Goal: Task Accomplishment & Management: Use online tool/utility

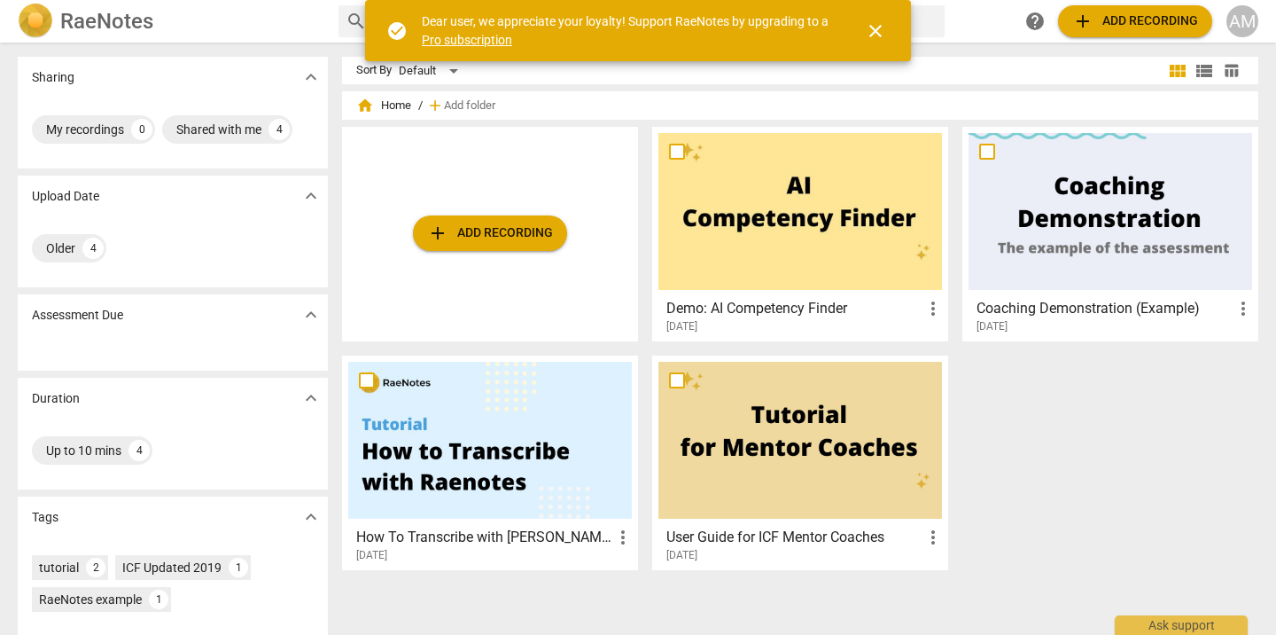
click at [456, 234] on span "add Add recording" at bounding box center [490, 232] width 126 height 21
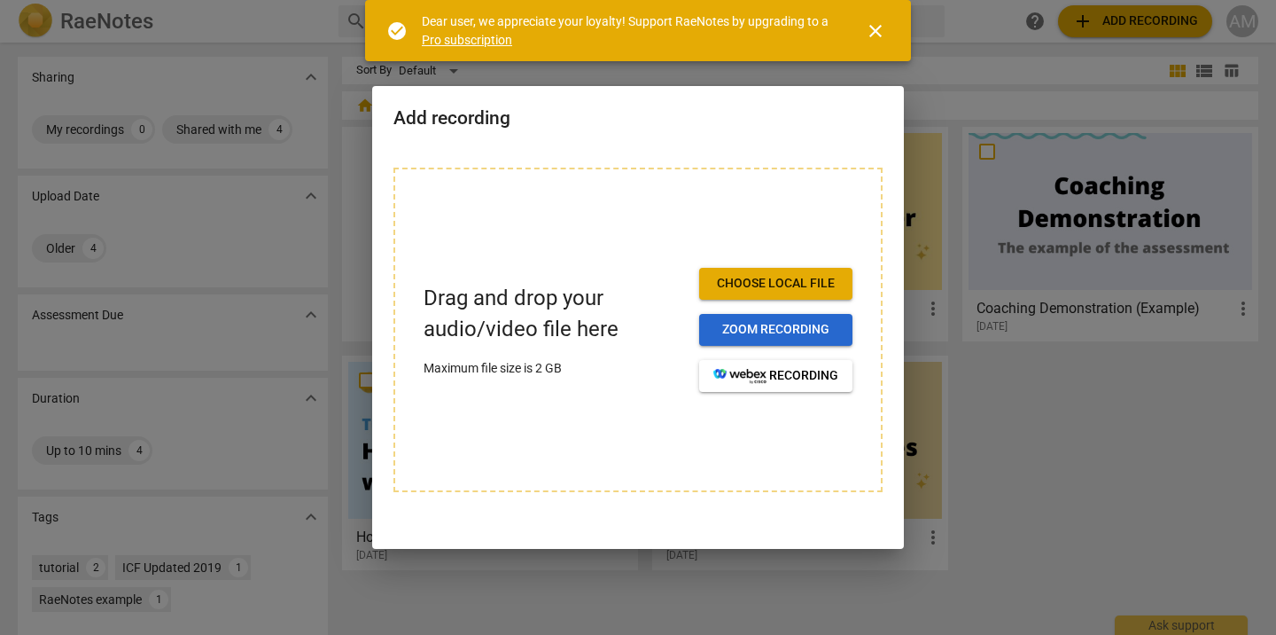
click at [771, 336] on span "Zoom recording" at bounding box center [775, 330] width 125 height 18
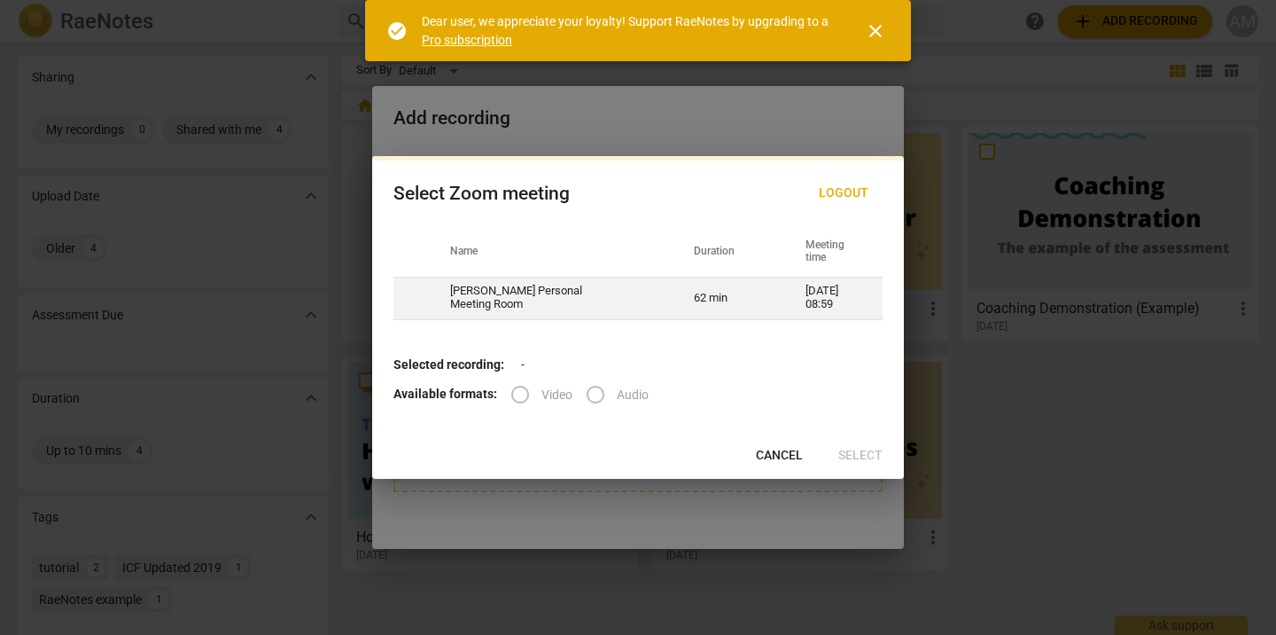
click at [623, 313] on td "Ashley Mudd's Personal Meeting Room" at bounding box center [551, 298] width 244 height 43
radio input "true"
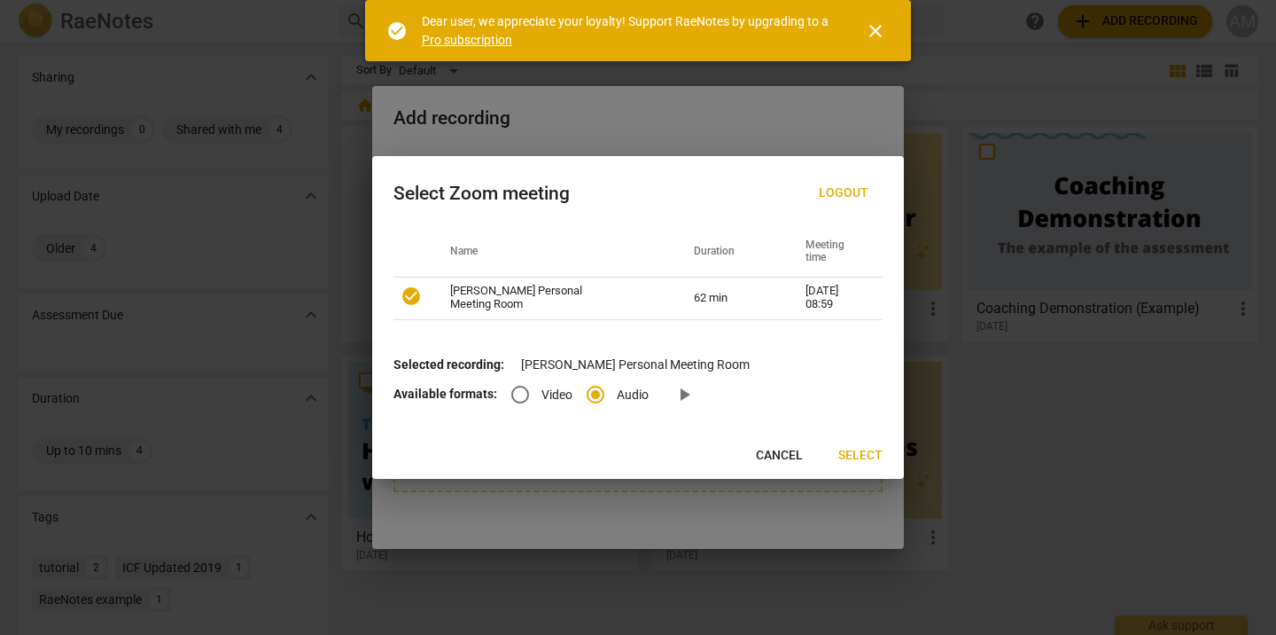
click at [852, 452] on span "Select" at bounding box center [860, 456] width 44 height 18
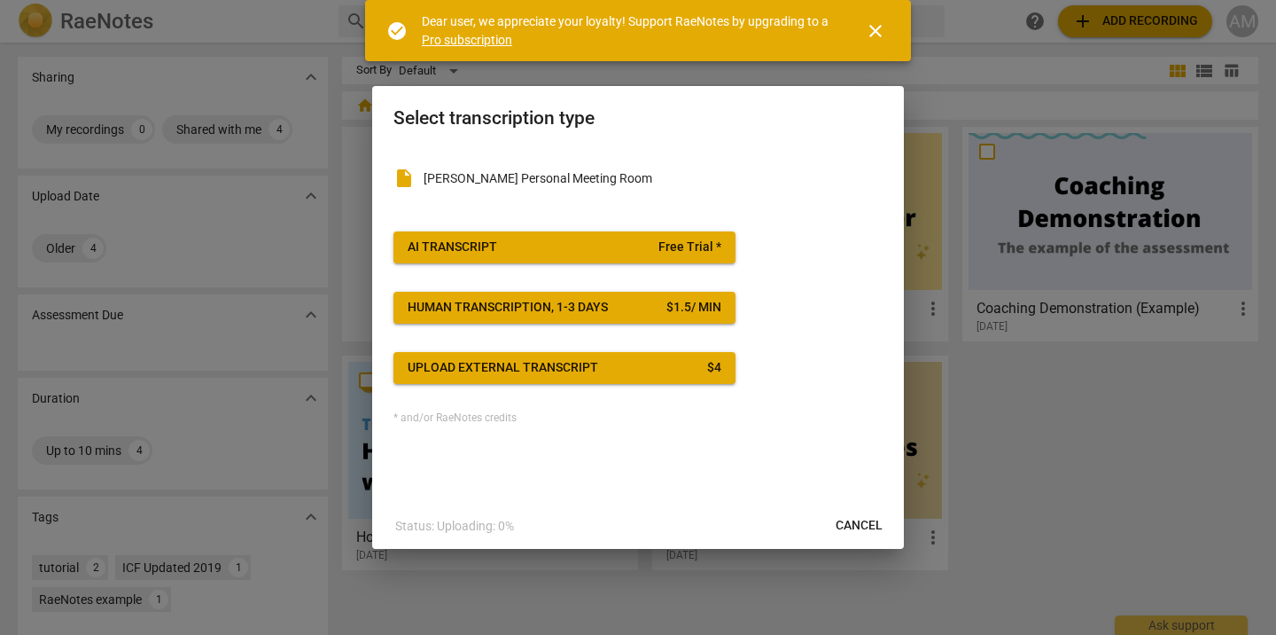
click at [1190, 463] on div at bounding box center [638, 317] width 1276 height 635
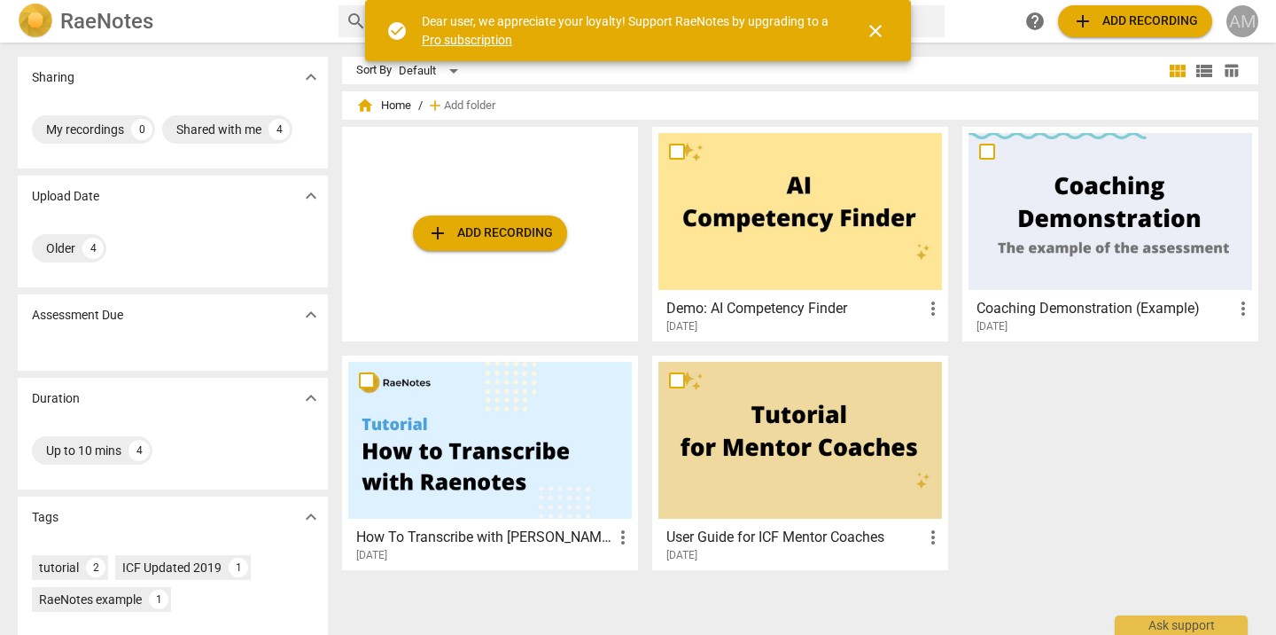
click at [1235, 20] on div "AM" at bounding box center [1243, 21] width 32 height 32
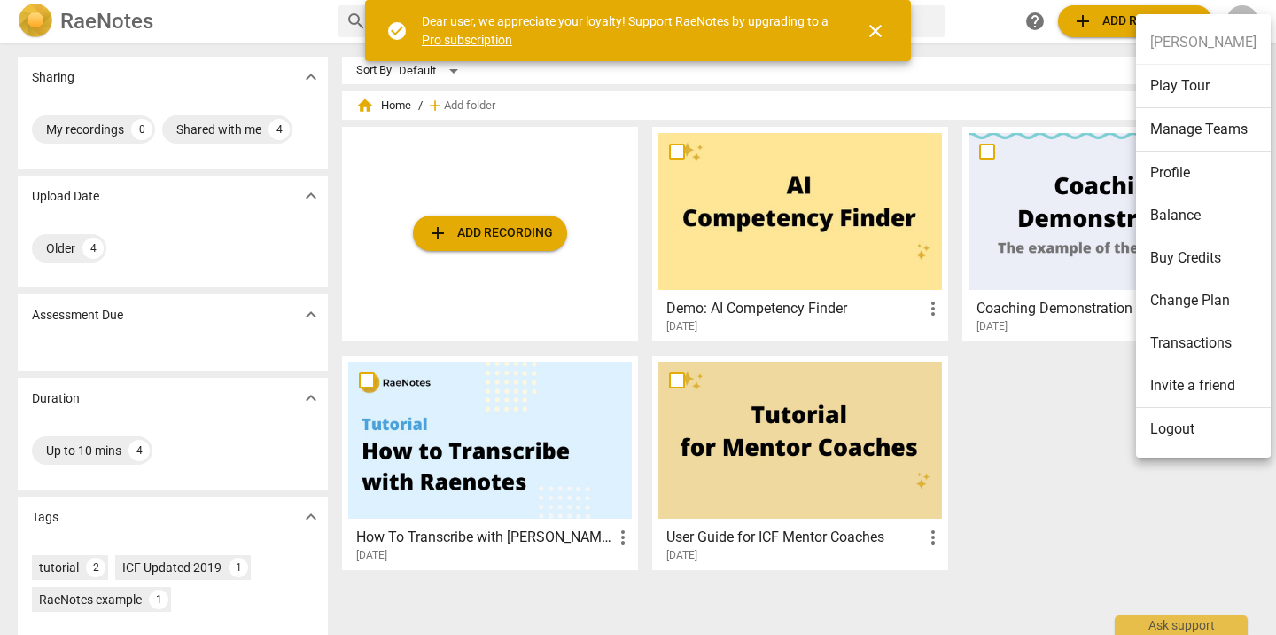
click at [1192, 168] on li "Profile" at bounding box center [1203, 173] width 135 height 43
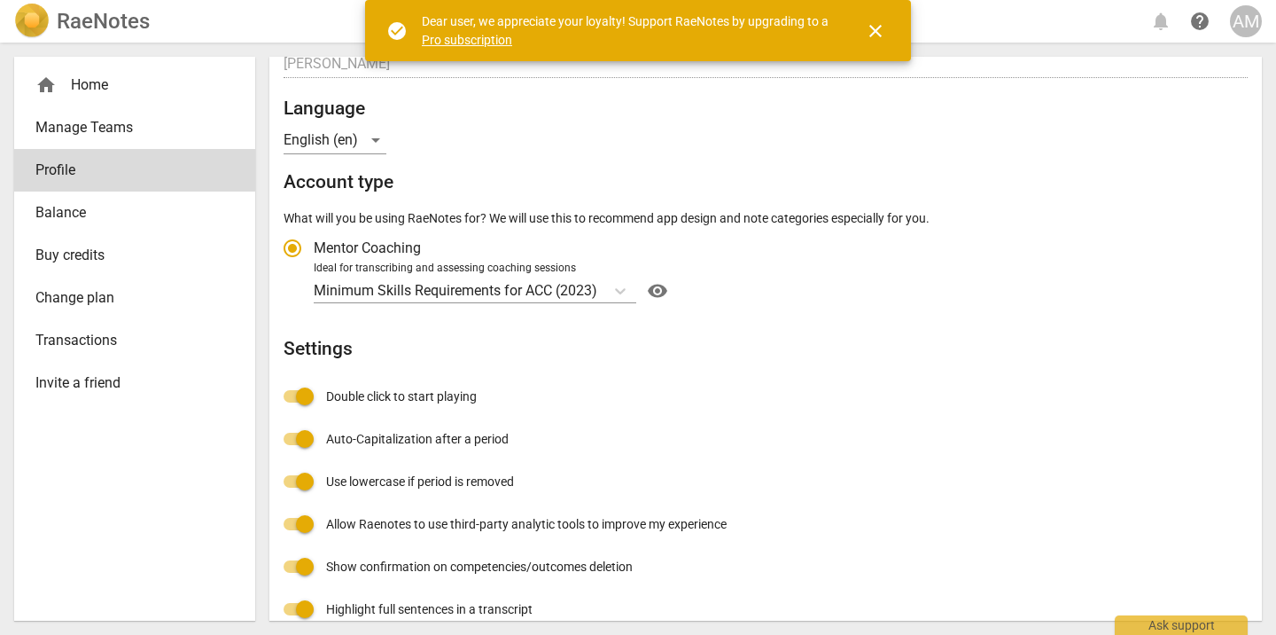
scroll to position [203, 0]
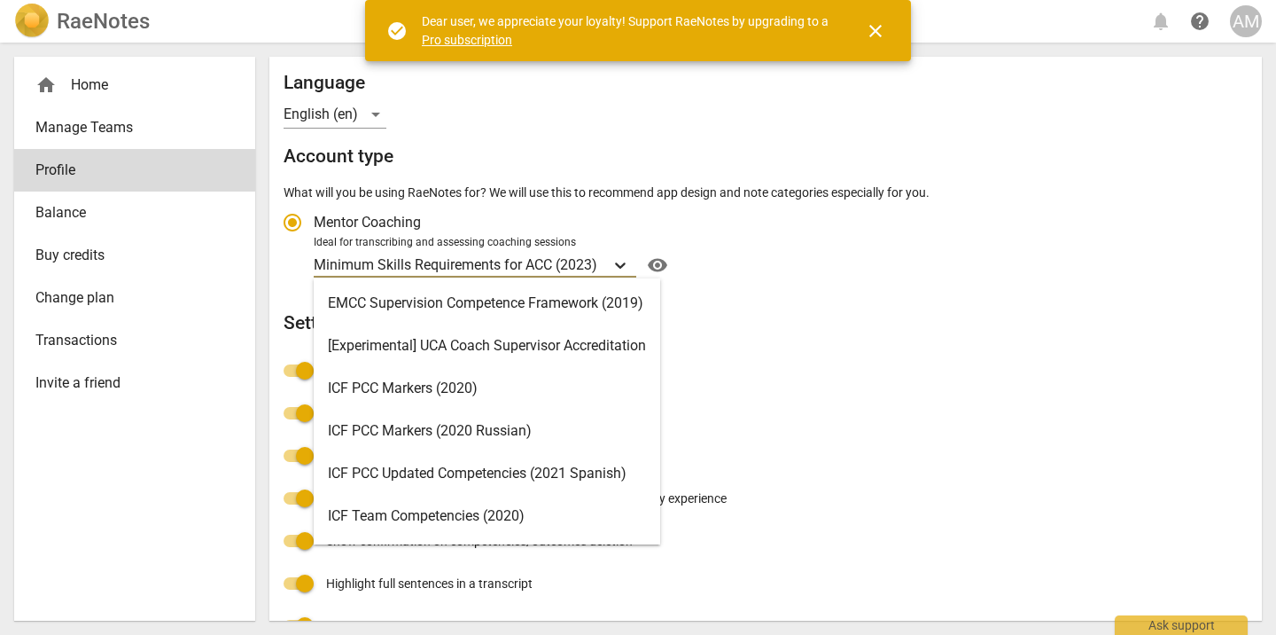
click at [619, 260] on icon "Account type" at bounding box center [621, 265] width 18 height 18
click at [0, 0] on input "Ideal for transcribing and assessing coaching sessions Minimum Skills Requireme…" at bounding box center [0, 0] width 0 height 0
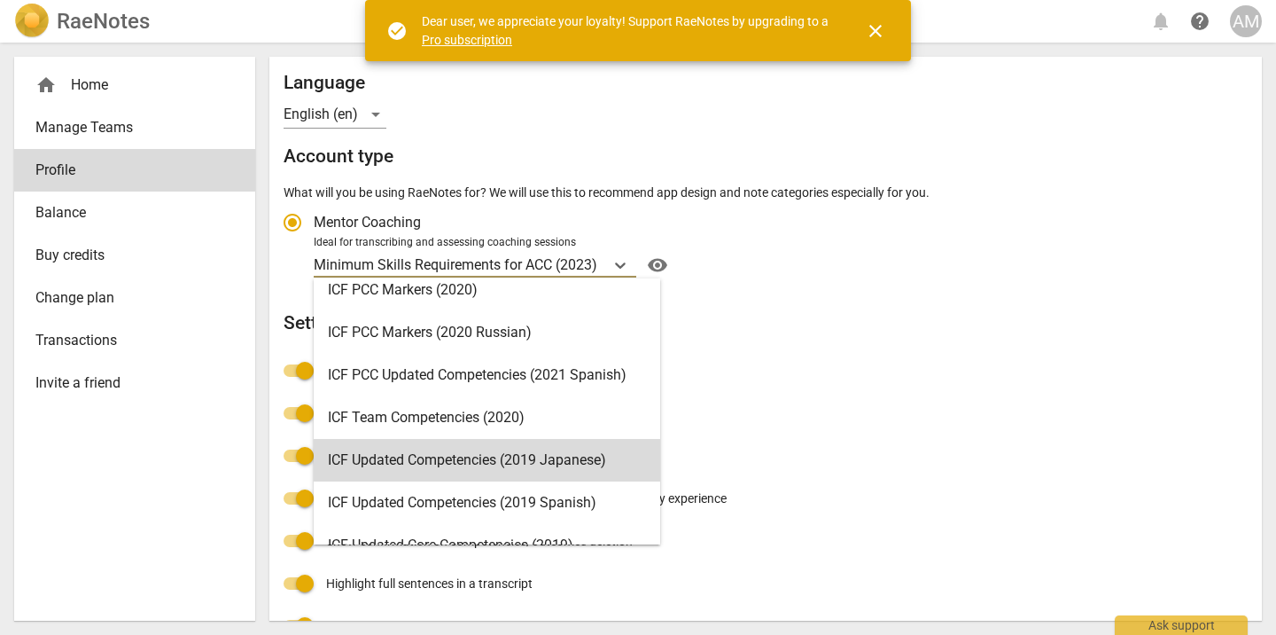
scroll to position [200, 0]
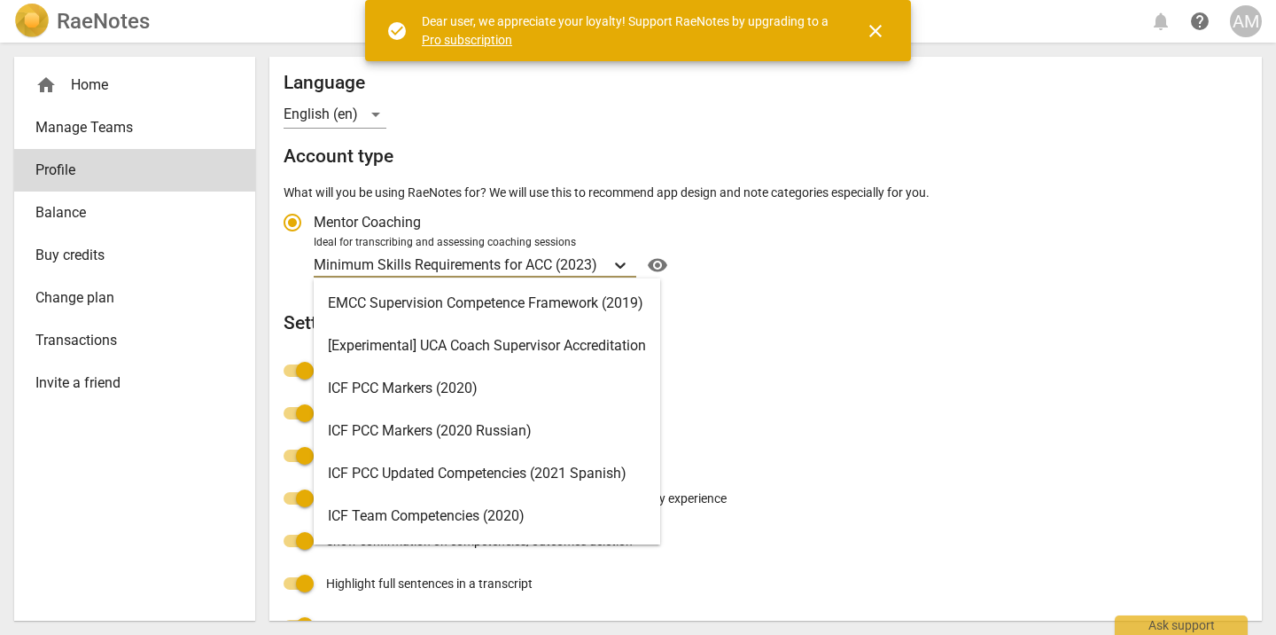
click at [624, 255] on div "Account type" at bounding box center [620, 265] width 32 height 26
click at [0, 0] on input "Ideal for transcribing and assessing coaching sessions Minimum Skills Requireme…" at bounding box center [0, 0] width 0 height 0
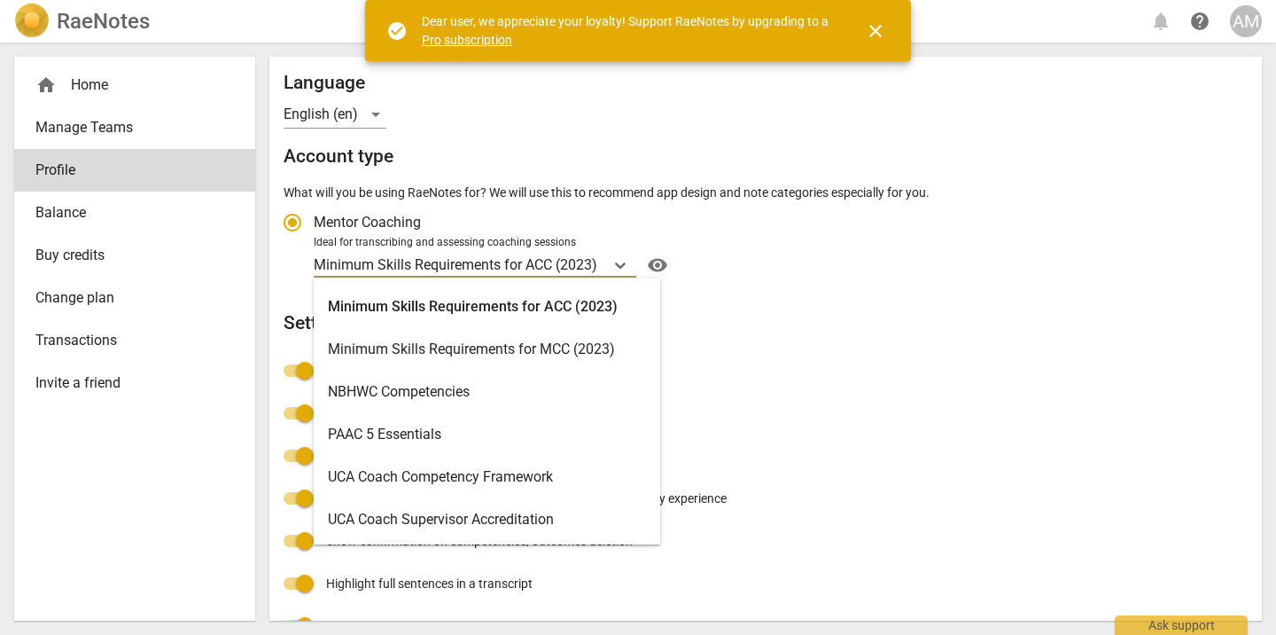
scroll to position [0, 0]
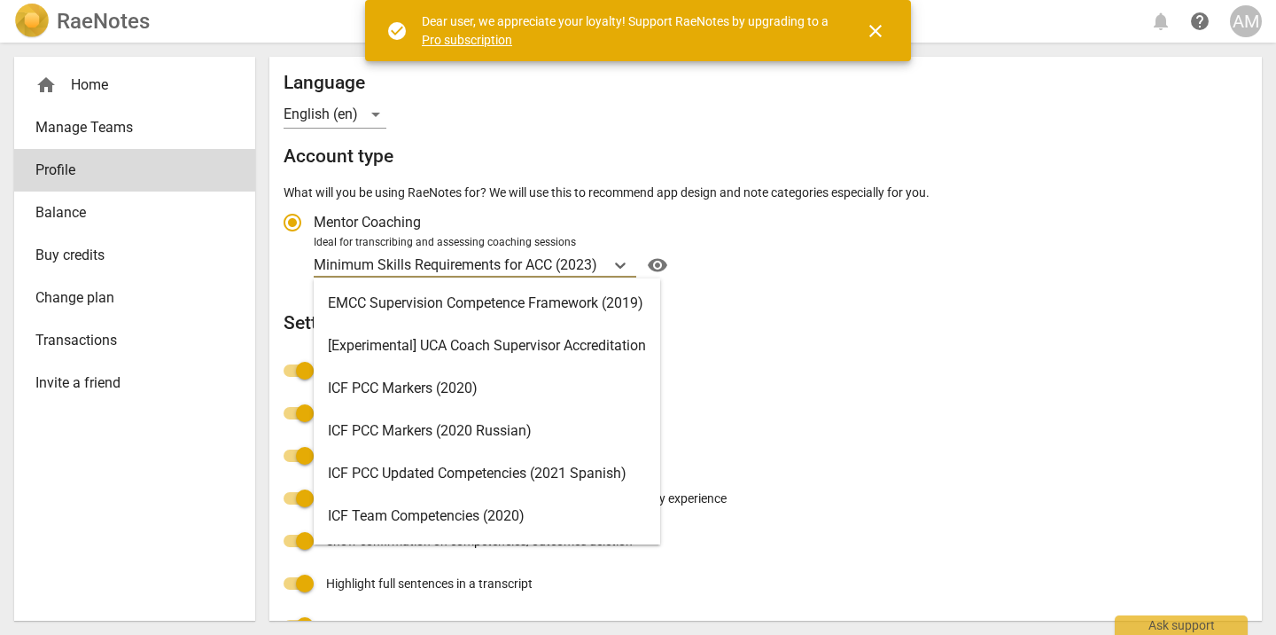
click at [605, 397] on div "ICF PCC Markers (2020)" at bounding box center [487, 388] width 347 height 43
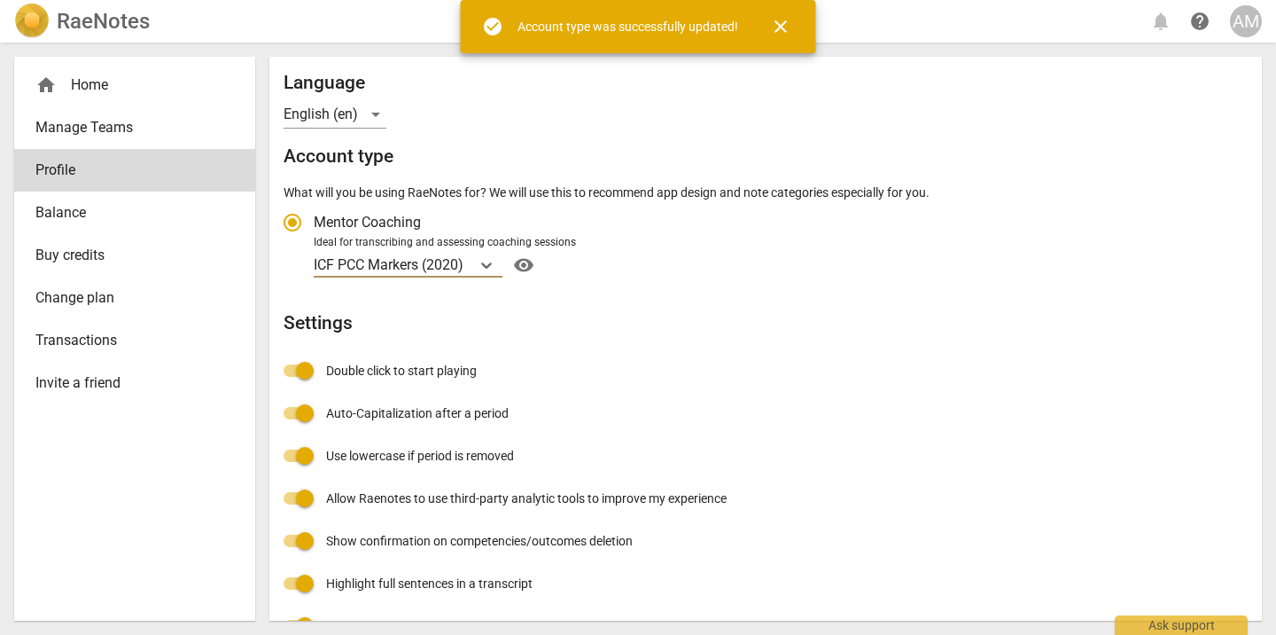
radio input "false"
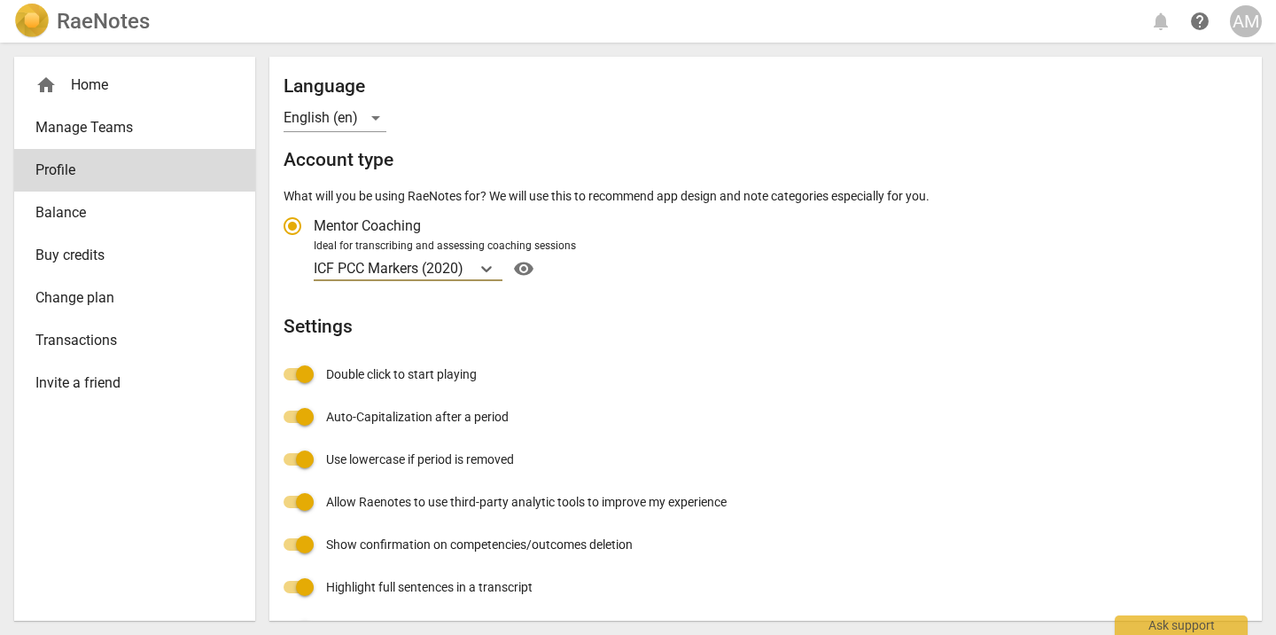
scroll to position [199, 0]
click at [87, 87] on div "home Home" at bounding box center [127, 84] width 184 height 21
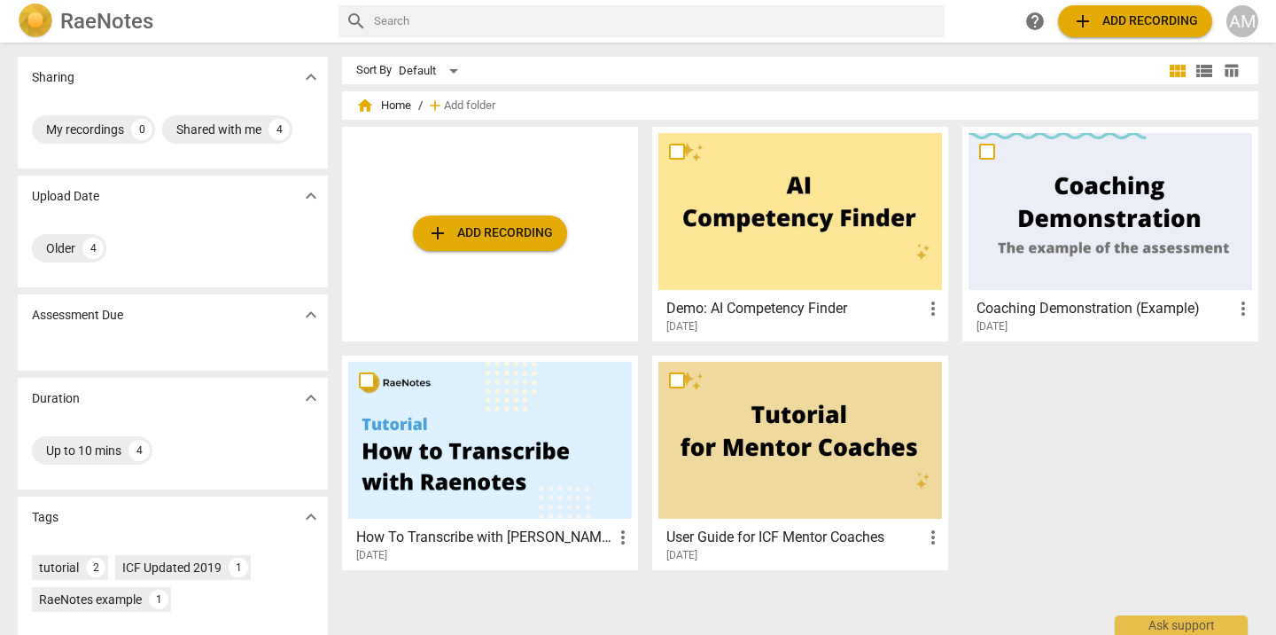
click at [487, 229] on span "add Add recording" at bounding box center [490, 232] width 126 height 21
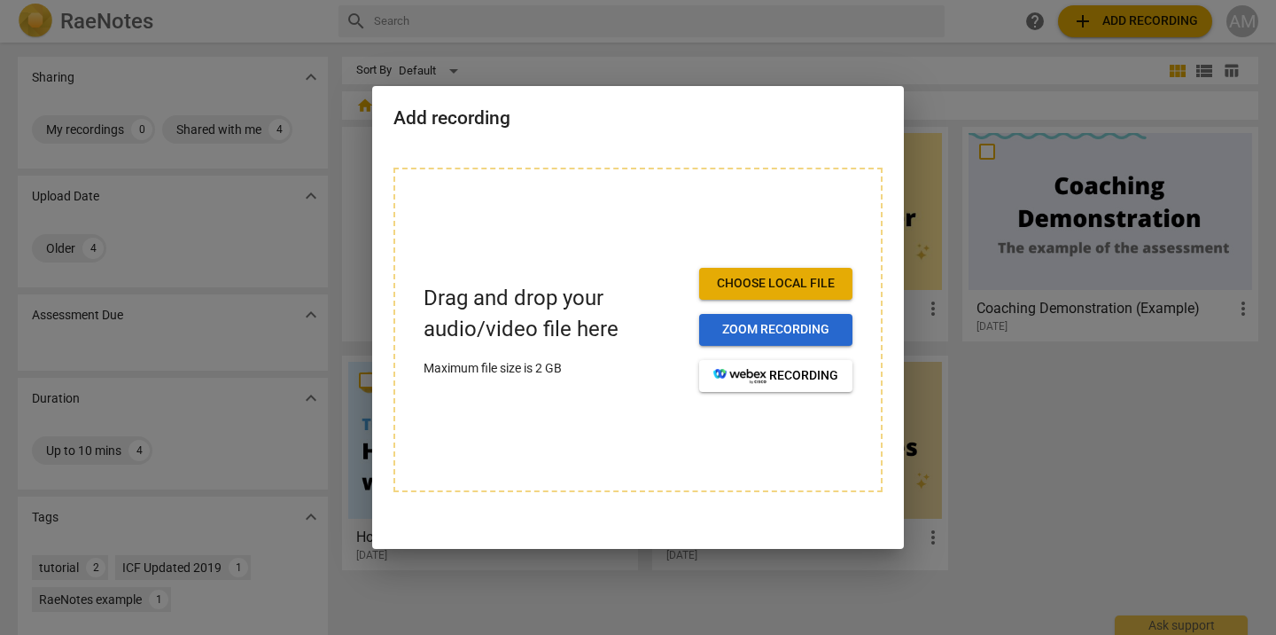
click at [778, 322] on span "Zoom recording" at bounding box center [775, 330] width 125 height 18
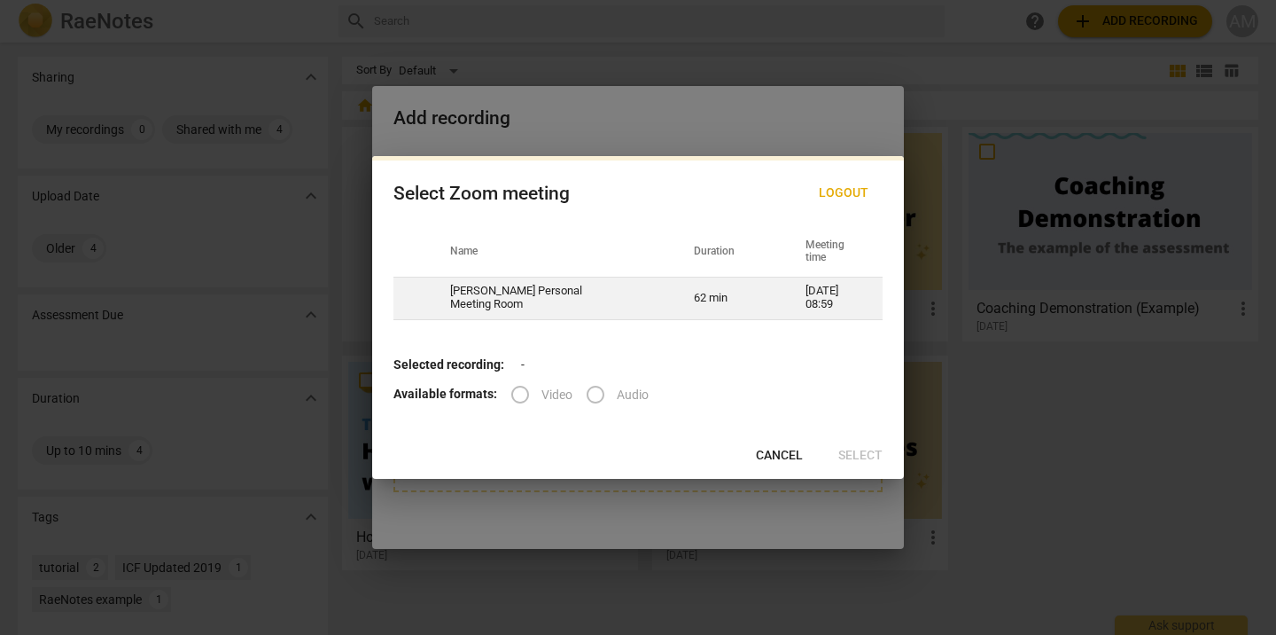
click at [590, 303] on td "Ashley Mudd's Personal Meeting Room" at bounding box center [551, 298] width 244 height 43
radio input "true"
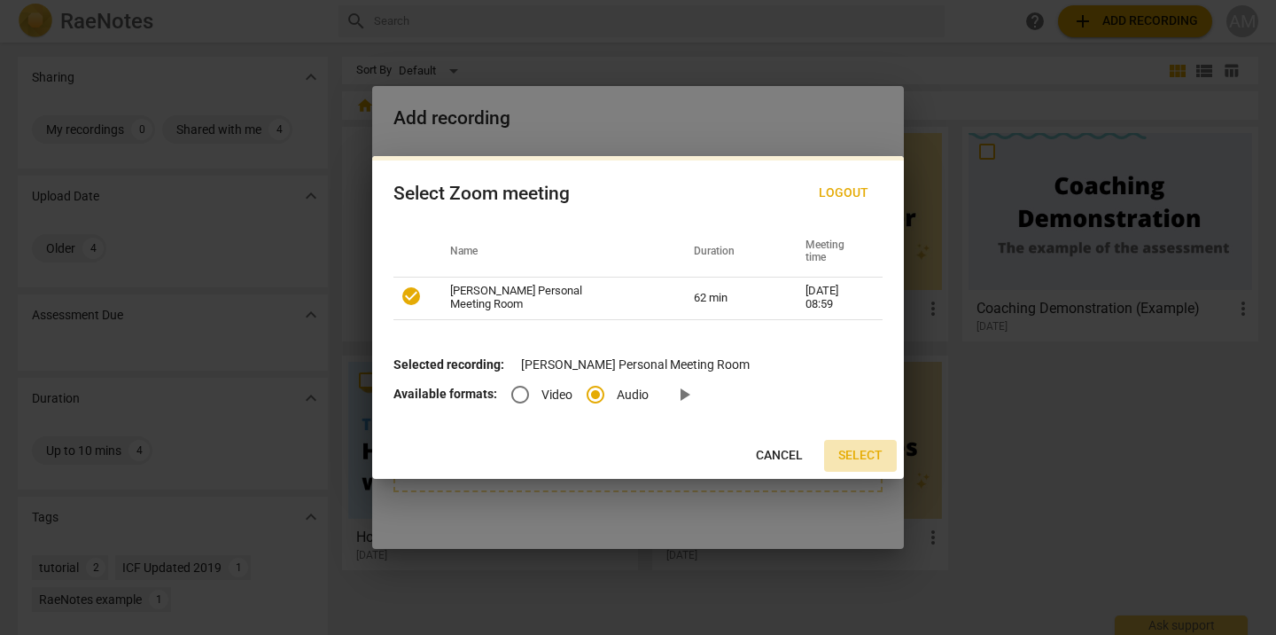
click at [870, 451] on span "Select" at bounding box center [860, 456] width 44 height 18
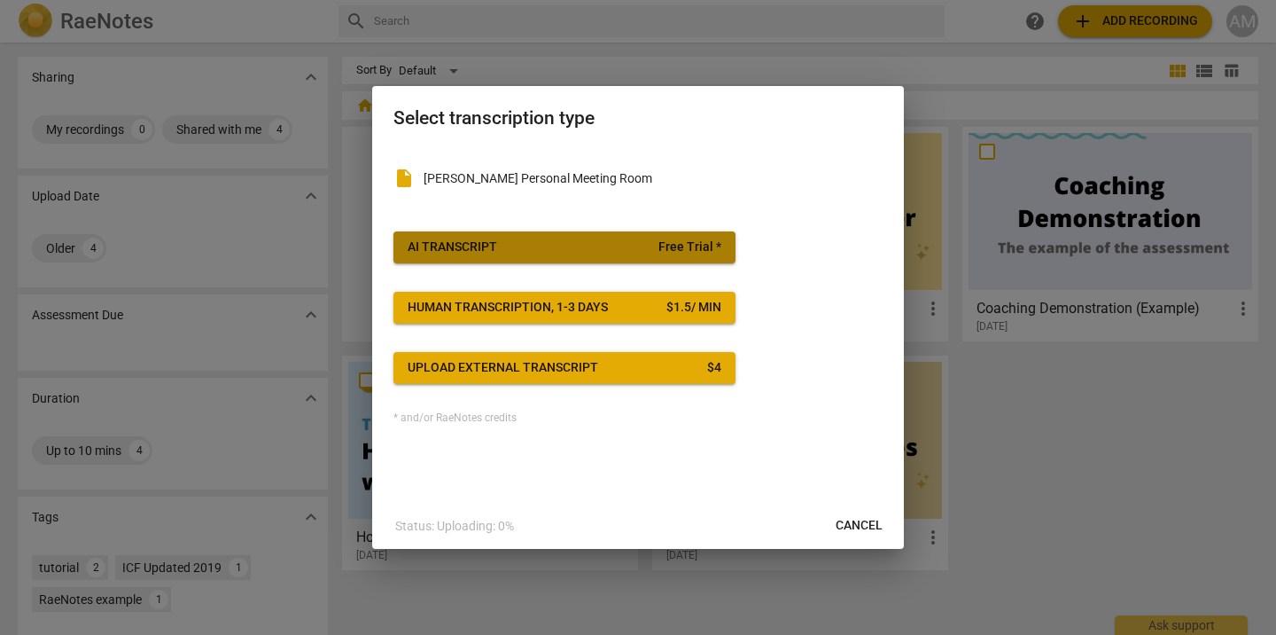
click at [708, 238] on button "AI Transcript Free Trial *" at bounding box center [565, 247] width 342 height 32
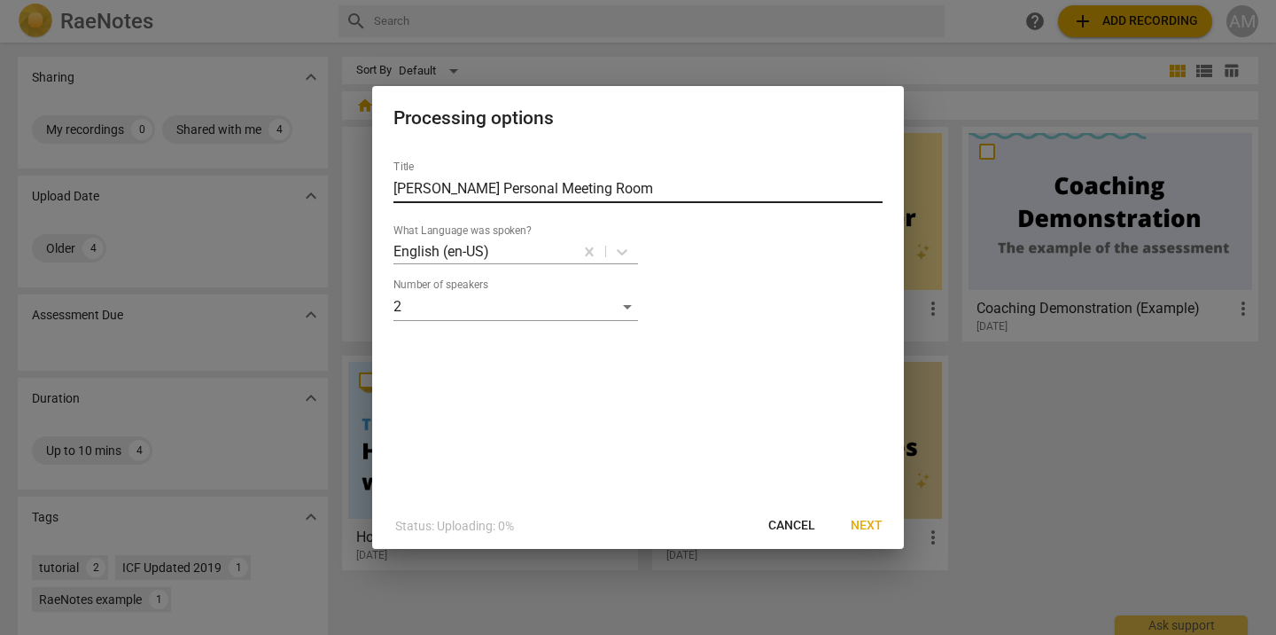
click at [645, 187] on input "Ashley Mudd's Personal Meeting Room" at bounding box center [638, 189] width 489 height 28
click at [508, 187] on input "Coaching with JP 82025" at bounding box center [638, 189] width 489 height 28
click at [655, 189] on input "Coaching with JP 082025" at bounding box center [638, 189] width 489 height 28
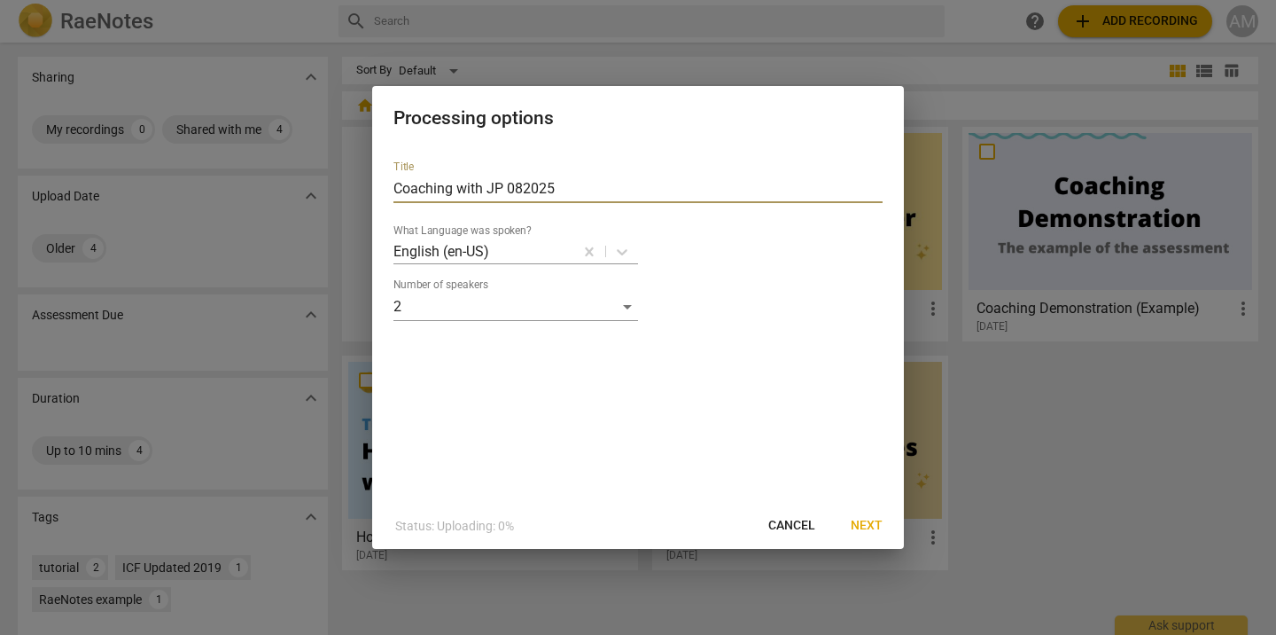
type input "Coaching with JP 082025"
click at [878, 522] on span "Next" at bounding box center [867, 526] width 32 height 18
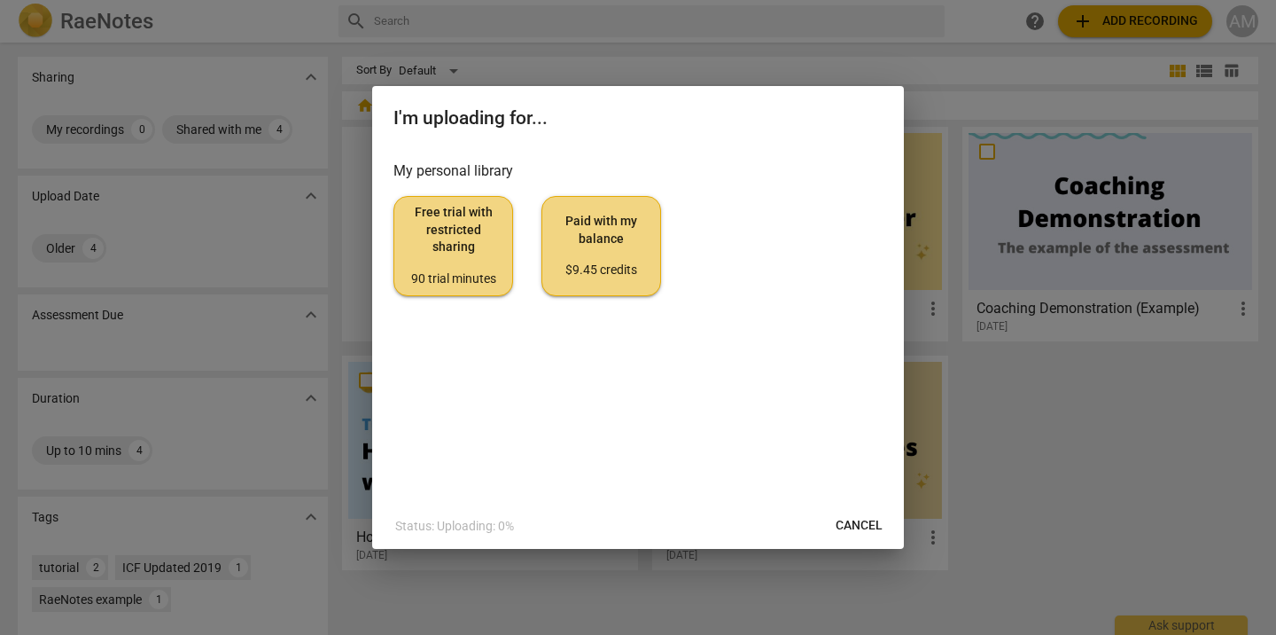
click at [438, 242] on span "Free trial with restricted sharing 90 trial minutes" at bounding box center [454, 245] width 90 height 83
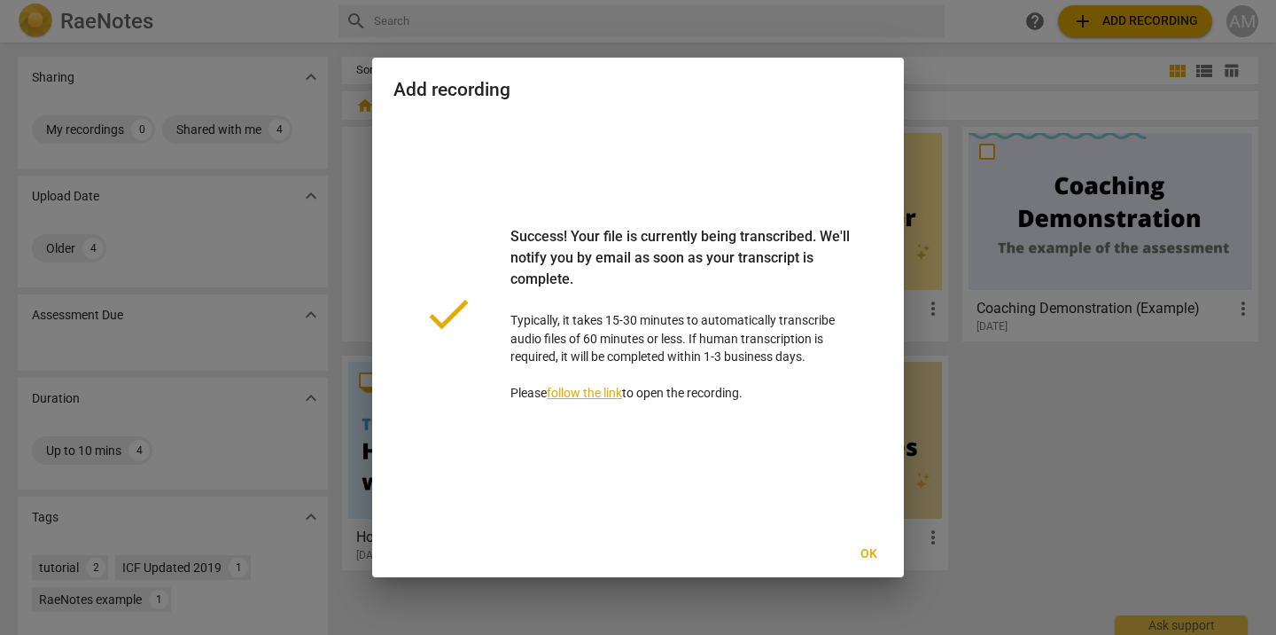
click at [868, 556] on span "Ok" at bounding box center [868, 554] width 28 height 18
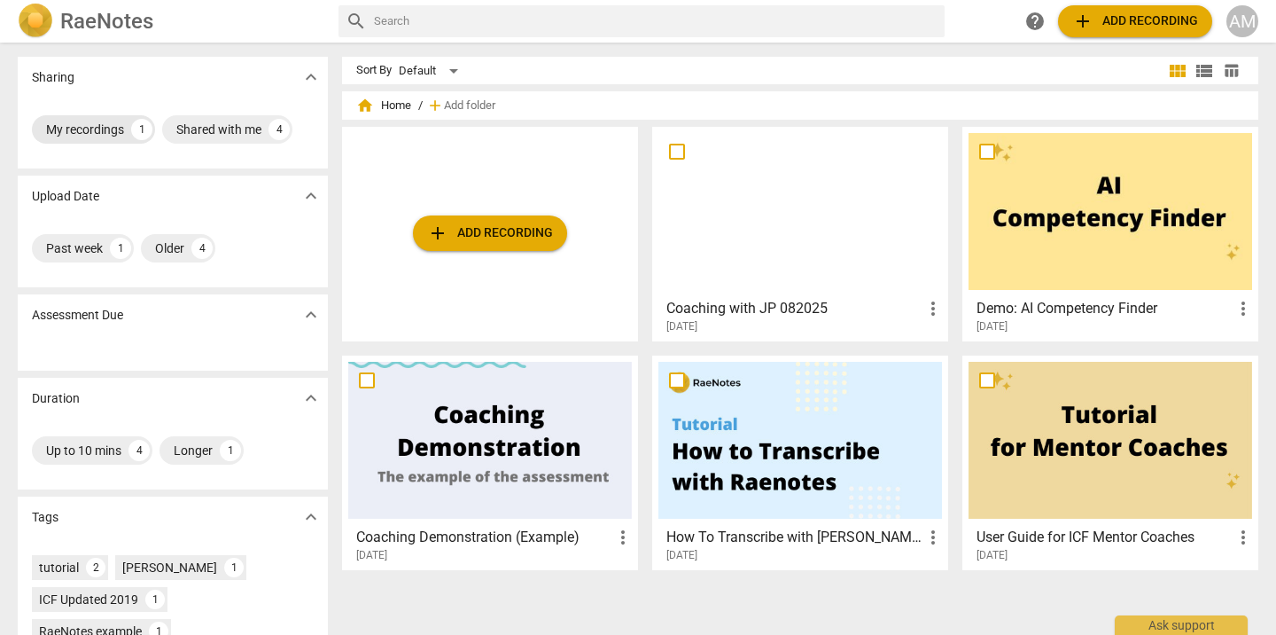
click at [60, 141] on div "My recordings 1" at bounding box center [93, 129] width 123 height 28
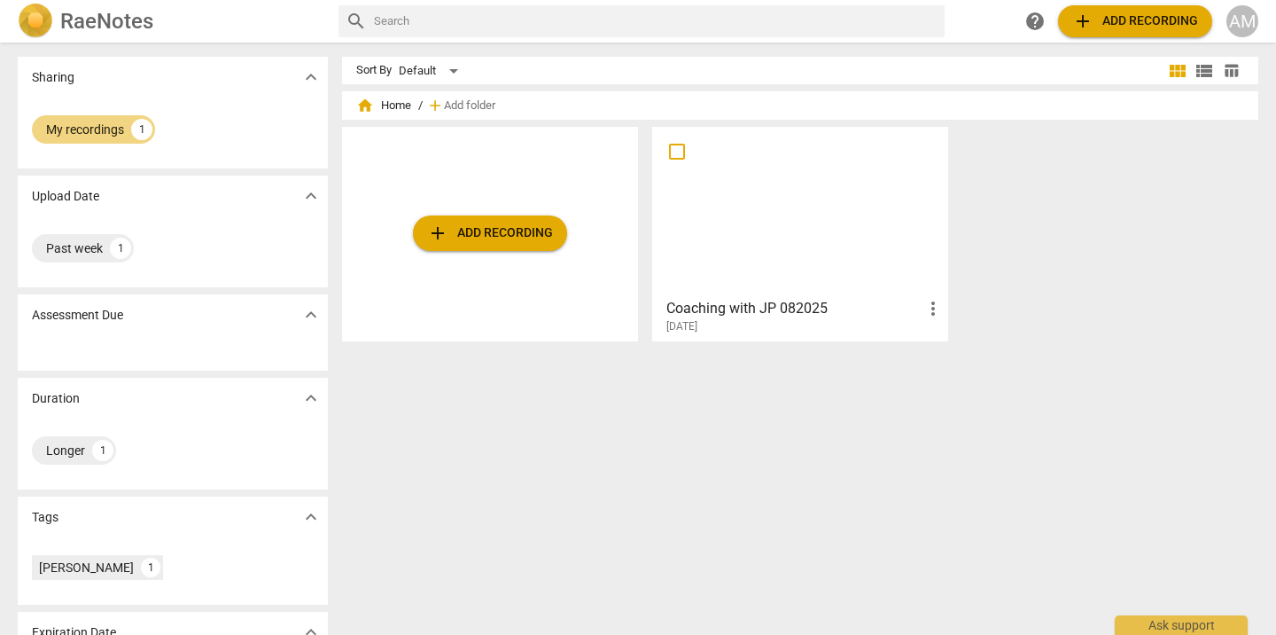
click at [928, 308] on span "more_vert" at bounding box center [933, 308] width 21 height 21
click at [762, 424] on div at bounding box center [638, 317] width 1276 height 635
click at [836, 265] on div at bounding box center [801, 211] width 284 height 157
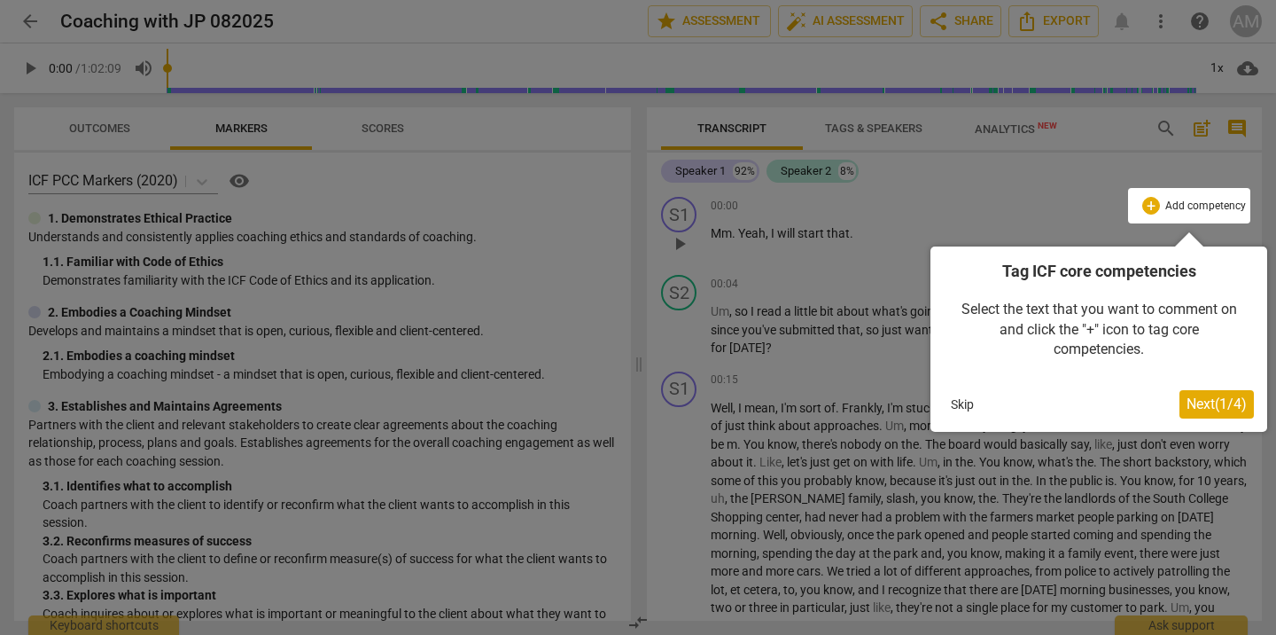
click at [1190, 400] on span "Next ( 1 / 4 )" at bounding box center [1217, 403] width 60 height 17
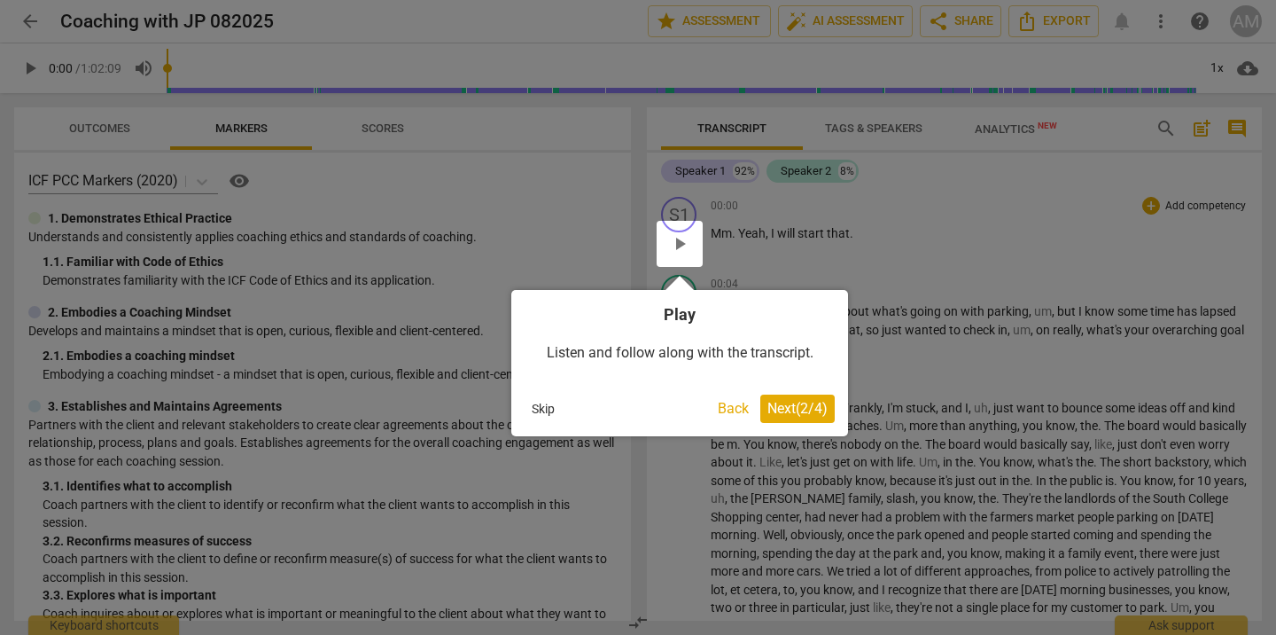
click at [816, 406] on span "Next ( 2 / 4 )" at bounding box center [798, 408] width 60 height 17
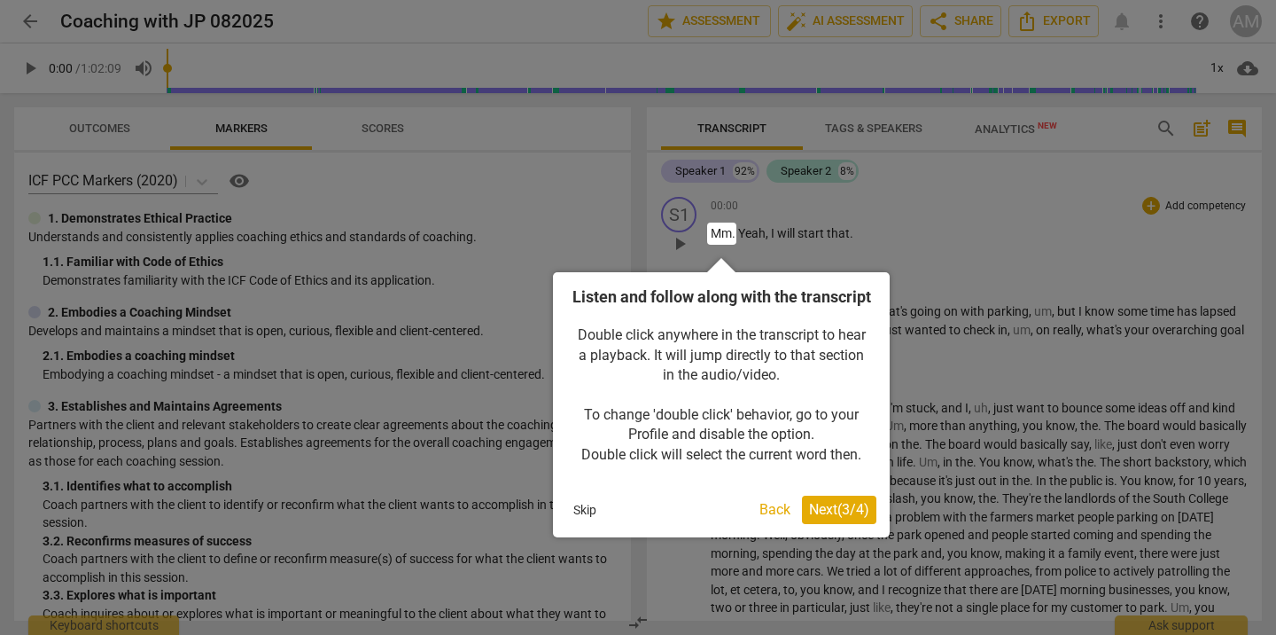
click at [844, 518] on span "Next ( 3 / 4 )" at bounding box center [839, 509] width 60 height 17
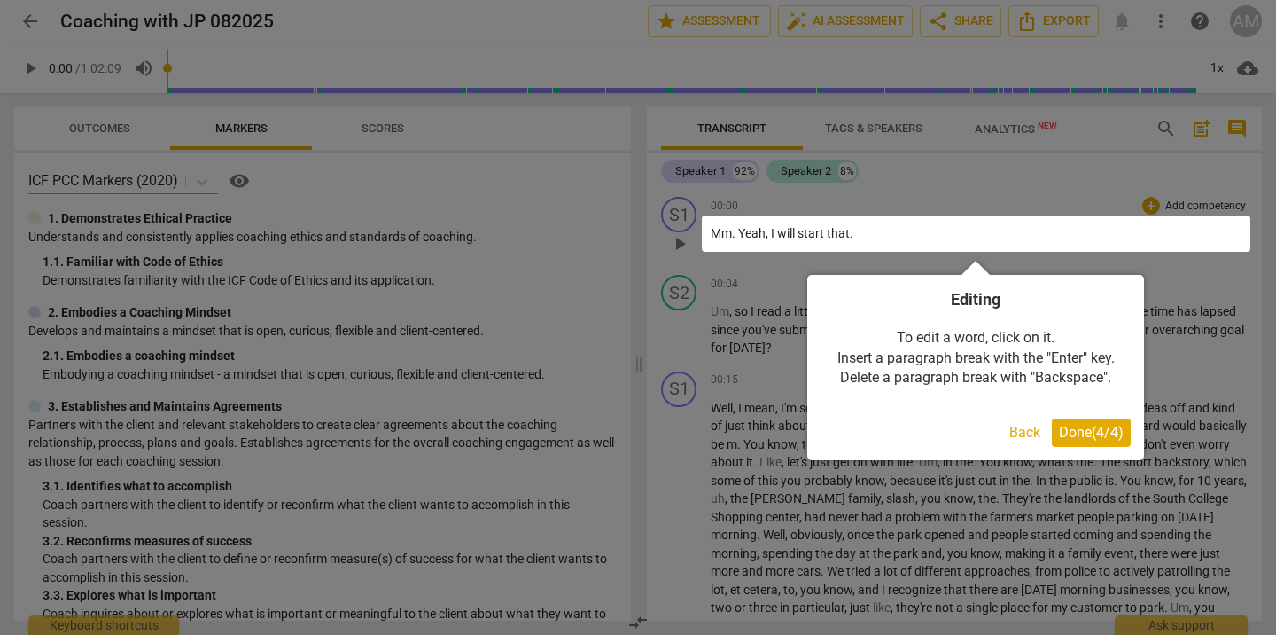
click at [1105, 421] on button "Done ( 4 / 4 )" at bounding box center [1091, 432] width 79 height 28
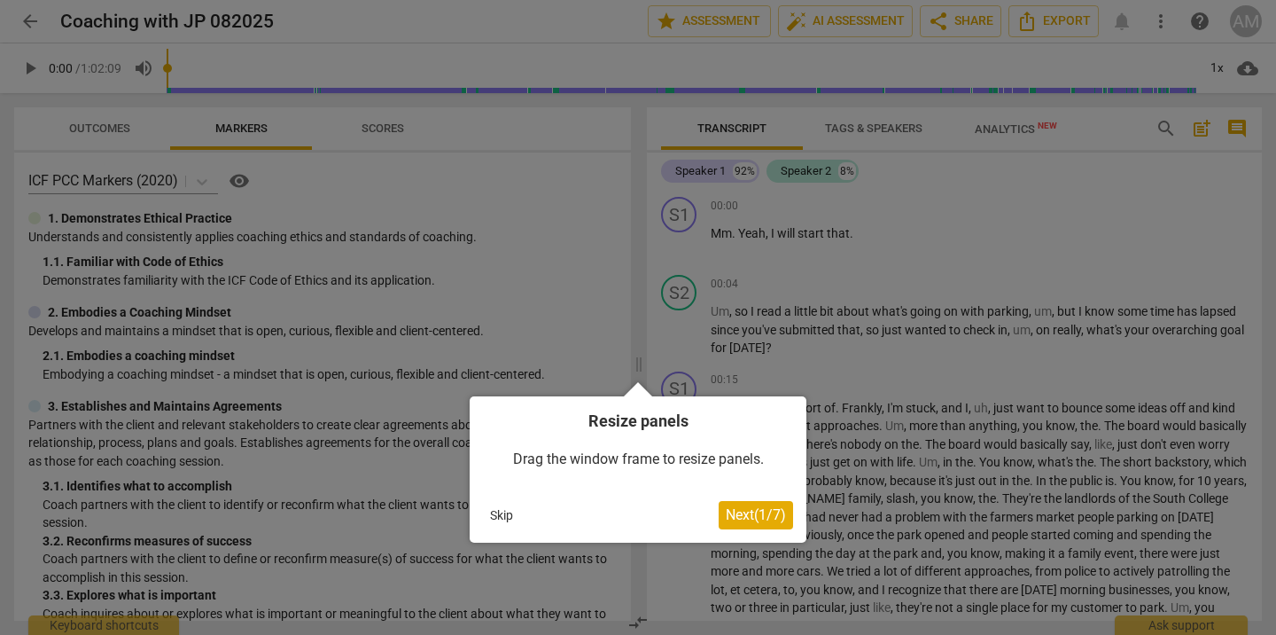
click at [775, 516] on span "Next ( 1 / 7 )" at bounding box center [756, 514] width 60 height 17
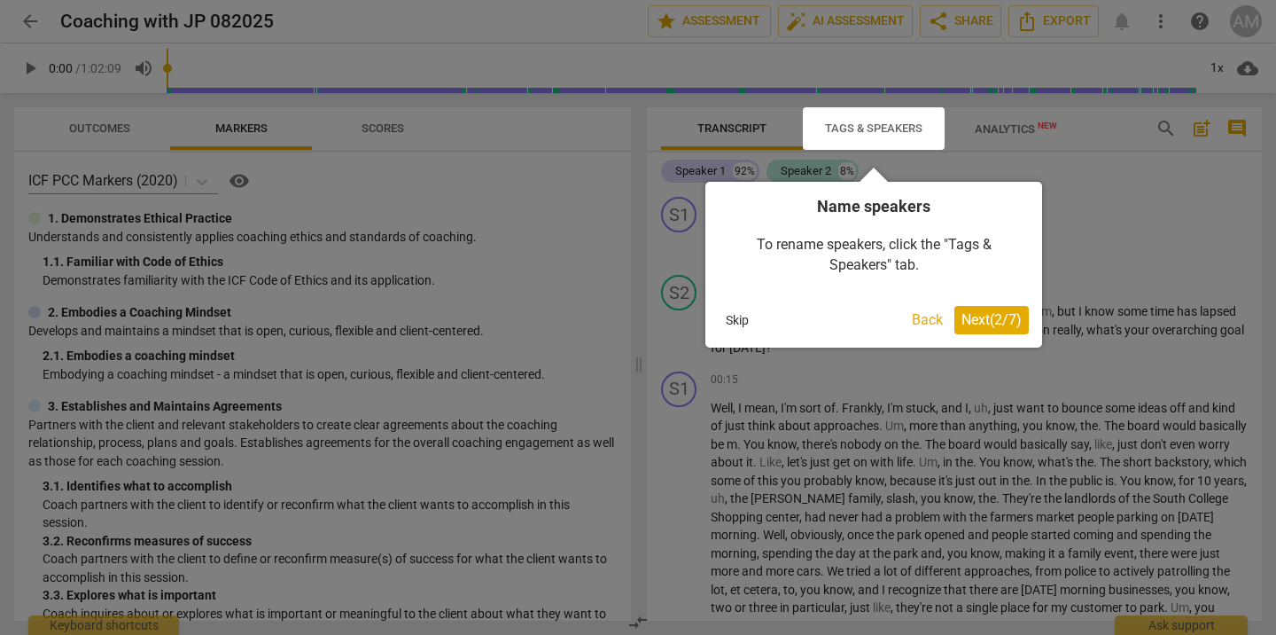
click at [997, 321] on span "Next ( 2 / 7 )" at bounding box center [992, 319] width 60 height 17
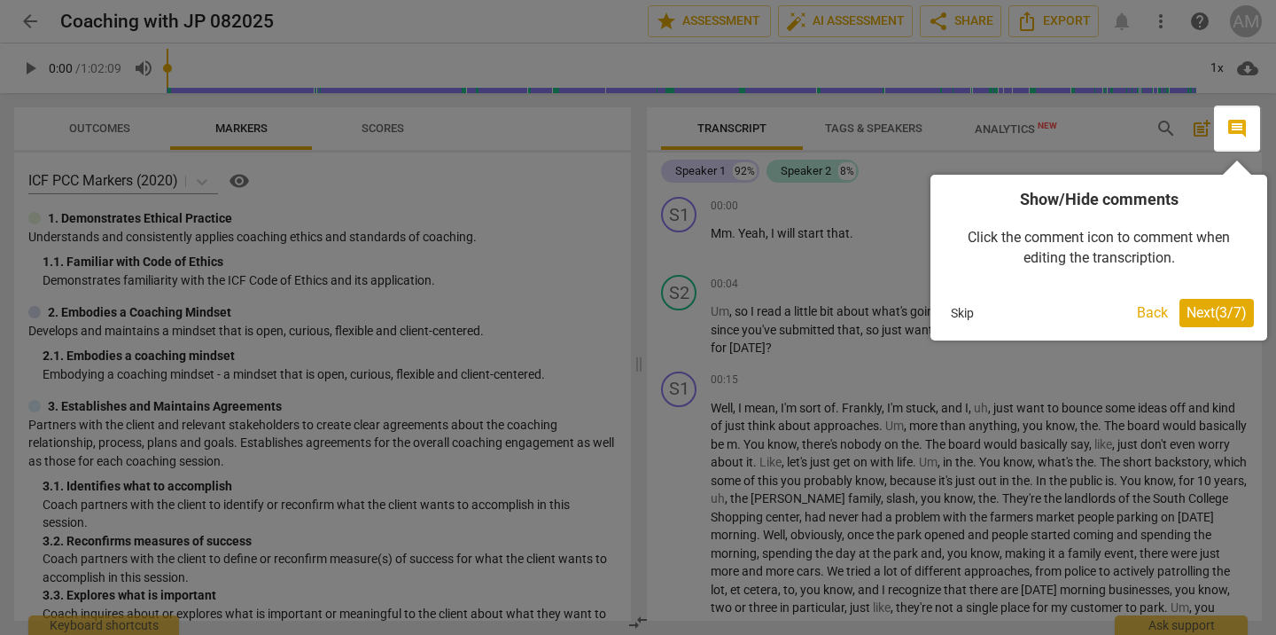
click at [1213, 311] on span "Next ( 3 / 7 )" at bounding box center [1217, 312] width 60 height 17
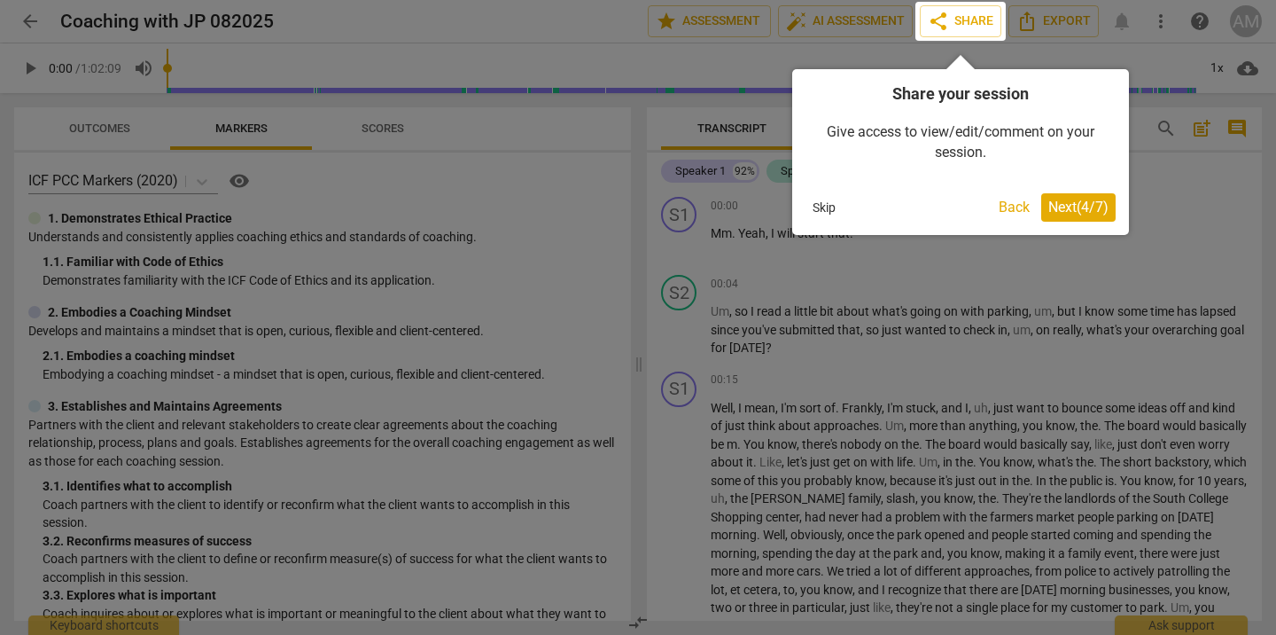
click at [1110, 207] on button "Next ( 4 / 7 )" at bounding box center [1078, 207] width 74 height 28
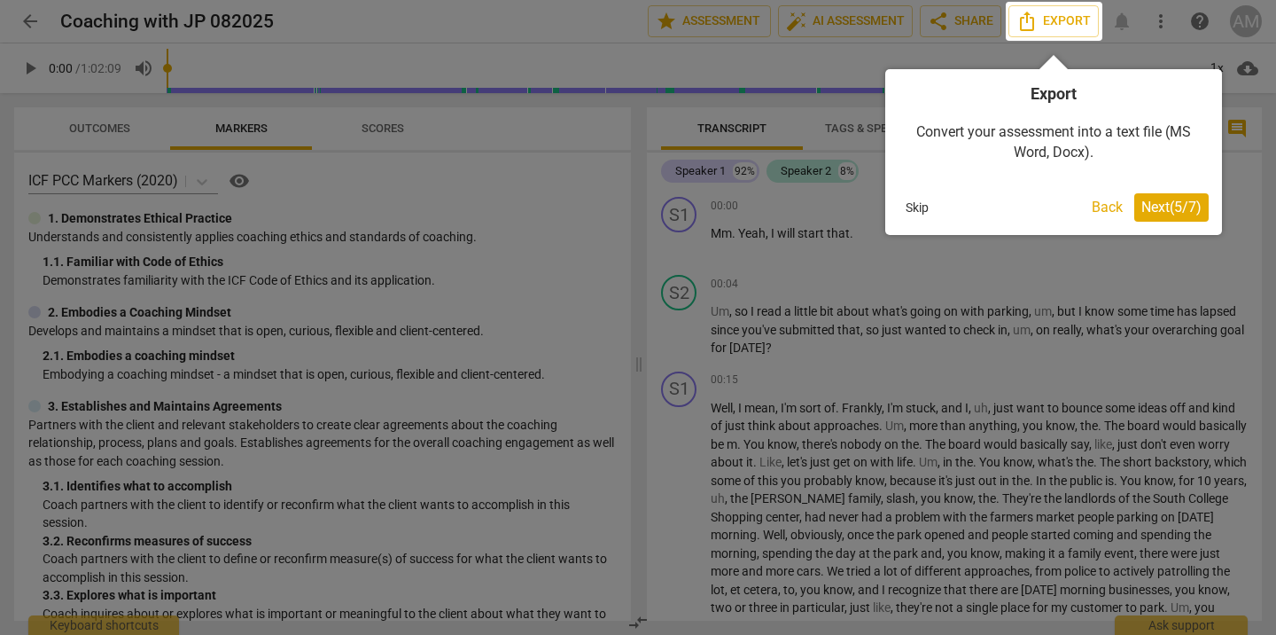
click at [1165, 208] on span "Next ( 5 / 7 )" at bounding box center [1172, 207] width 60 height 17
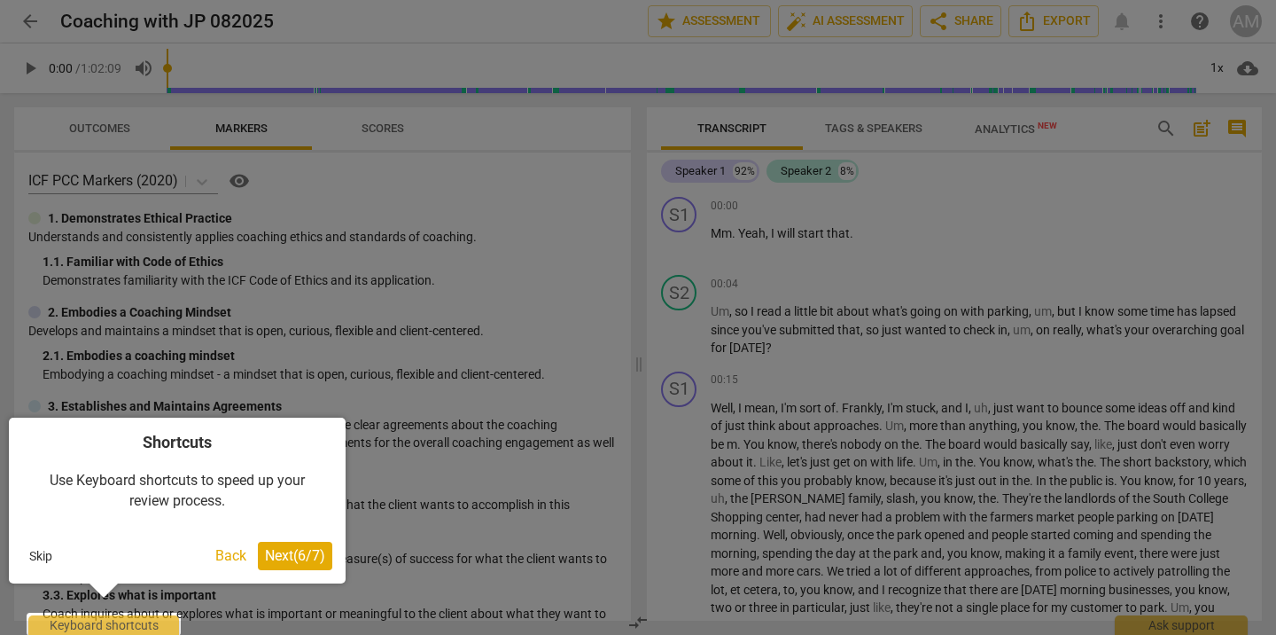
click at [295, 565] on button "Next ( 6 / 7 )" at bounding box center [295, 556] width 74 height 28
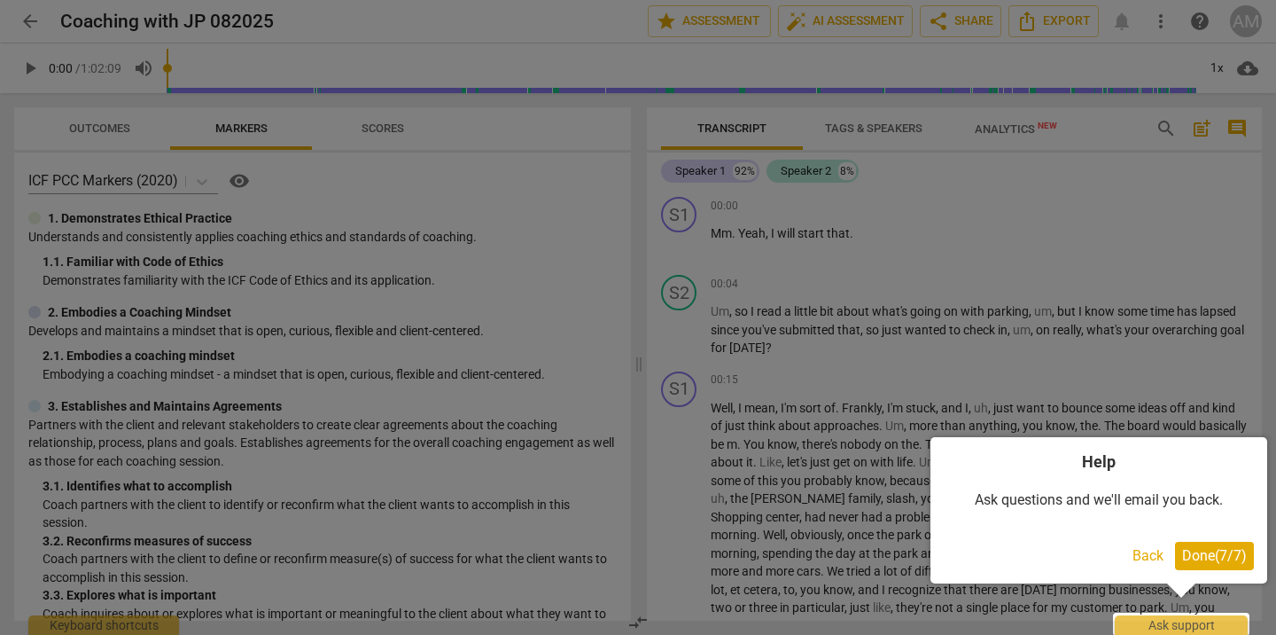
click at [1207, 558] on span "Done ( 7 / 7 )" at bounding box center [1214, 555] width 65 height 17
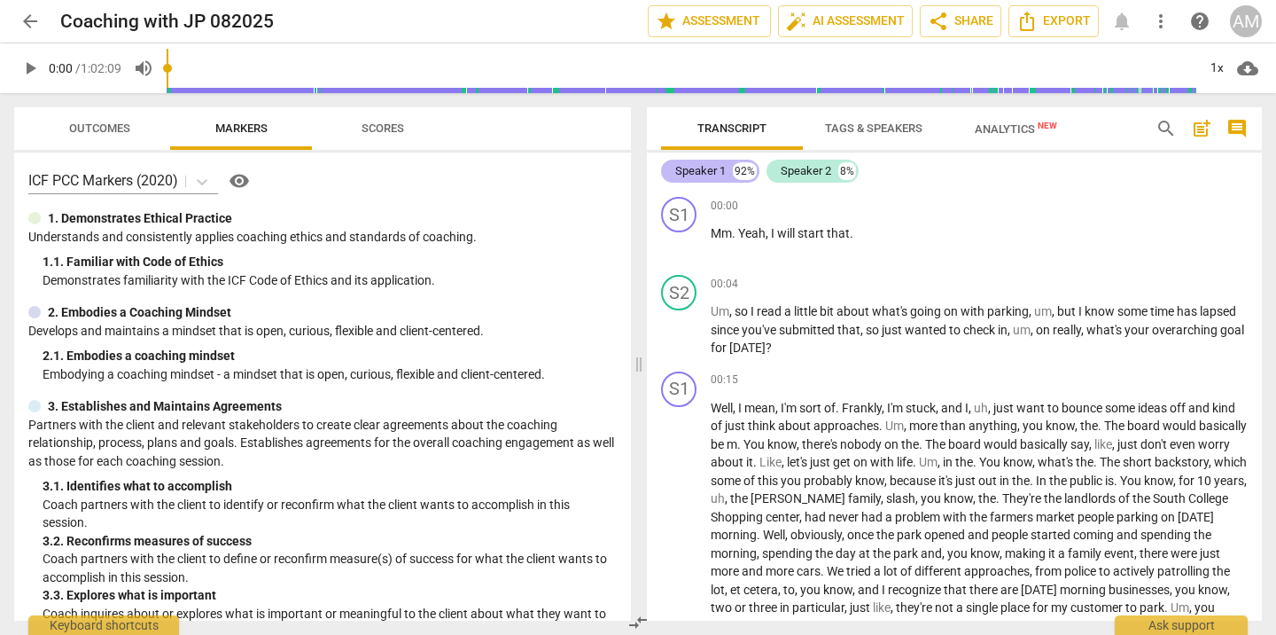
click at [700, 173] on div "Speaker 1" at bounding box center [700, 171] width 51 height 18
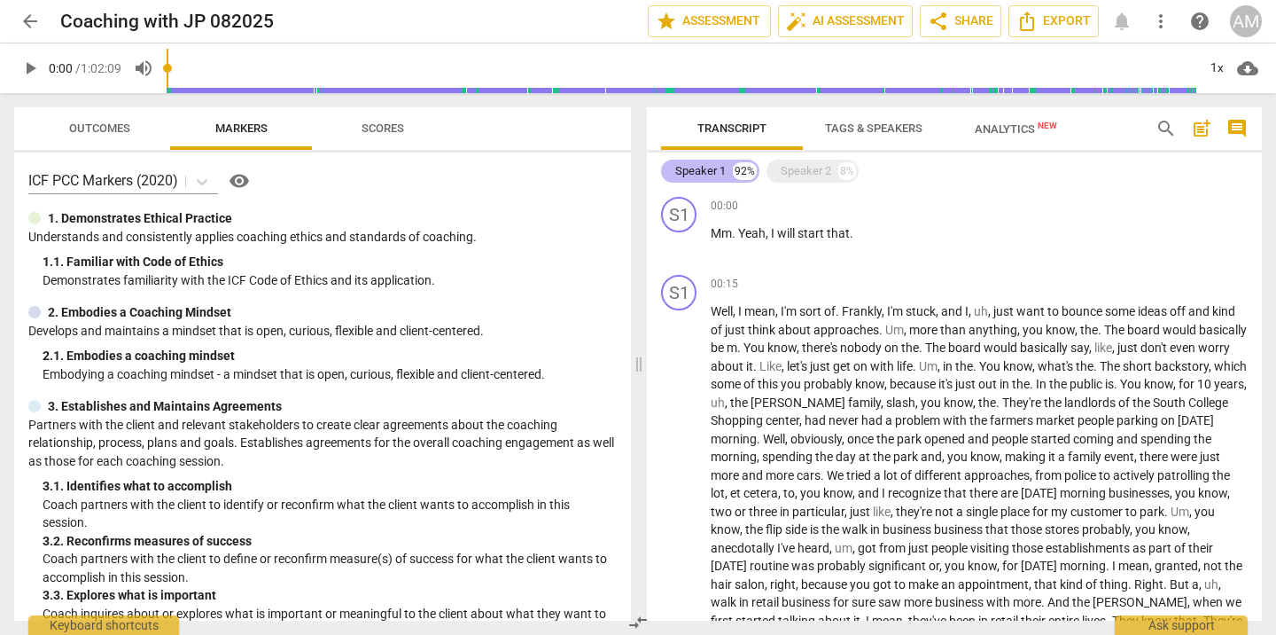
click at [700, 173] on div "Speaker 1" at bounding box center [700, 171] width 51 height 18
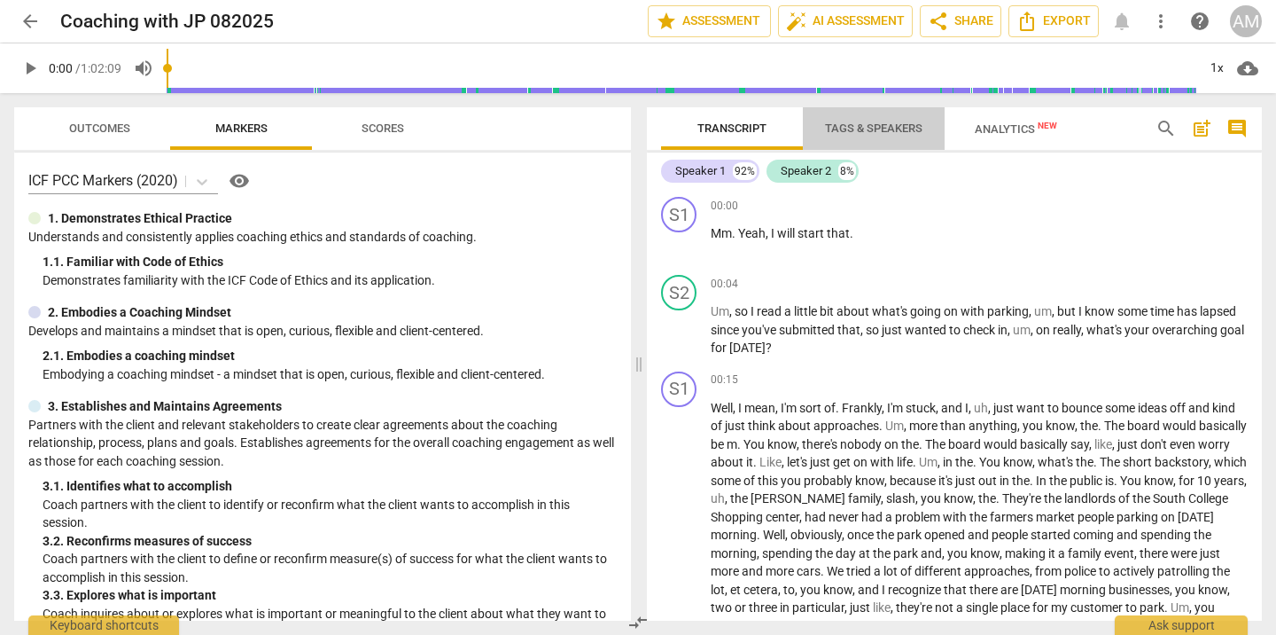
click at [861, 136] on span "Tags & Speakers" at bounding box center [874, 129] width 140 height 24
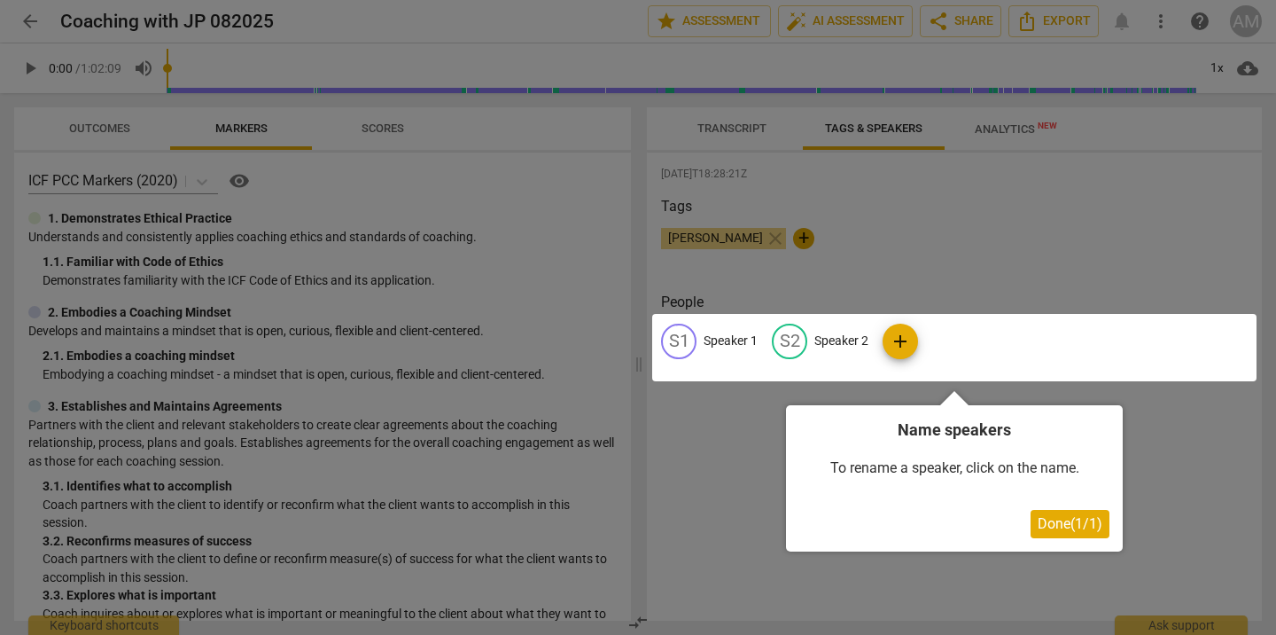
click at [1063, 531] on span "Done ( 1 / 1 )" at bounding box center [1070, 523] width 65 height 17
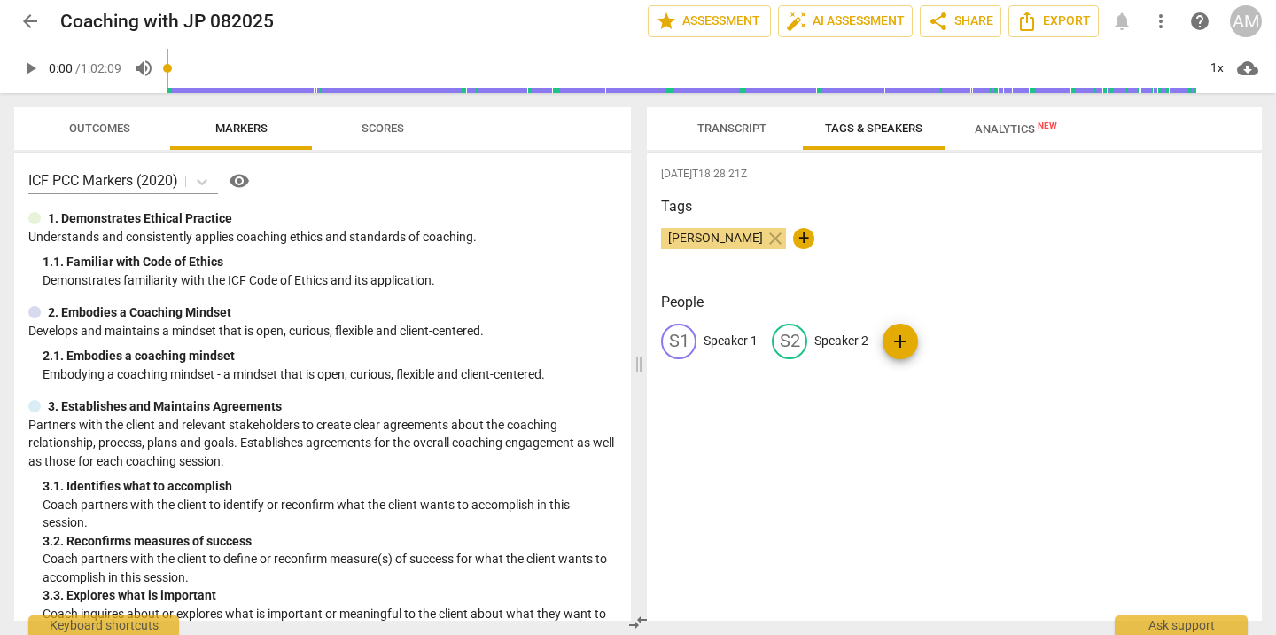
drag, startPoint x: 738, startPoint y: 135, endPoint x: 885, endPoint y: 127, distance: 146.5
click at [738, 135] on span "Transcript" at bounding box center [732, 129] width 112 height 24
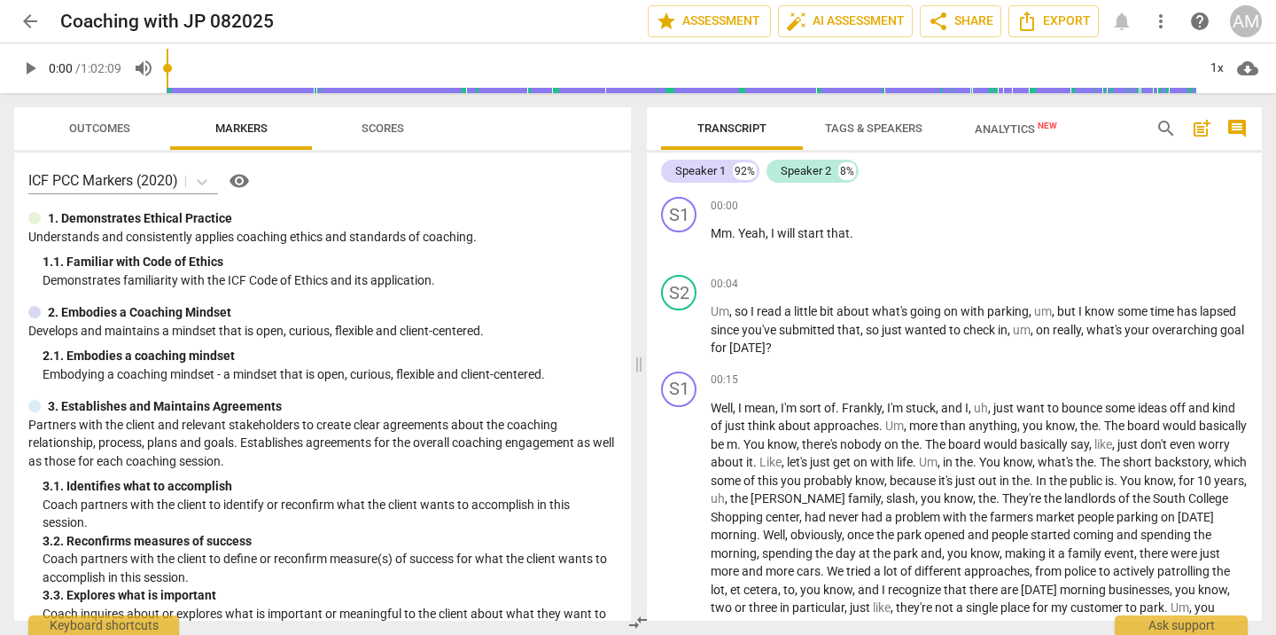
click at [877, 128] on span "Tags & Speakers" at bounding box center [873, 127] width 97 height 13
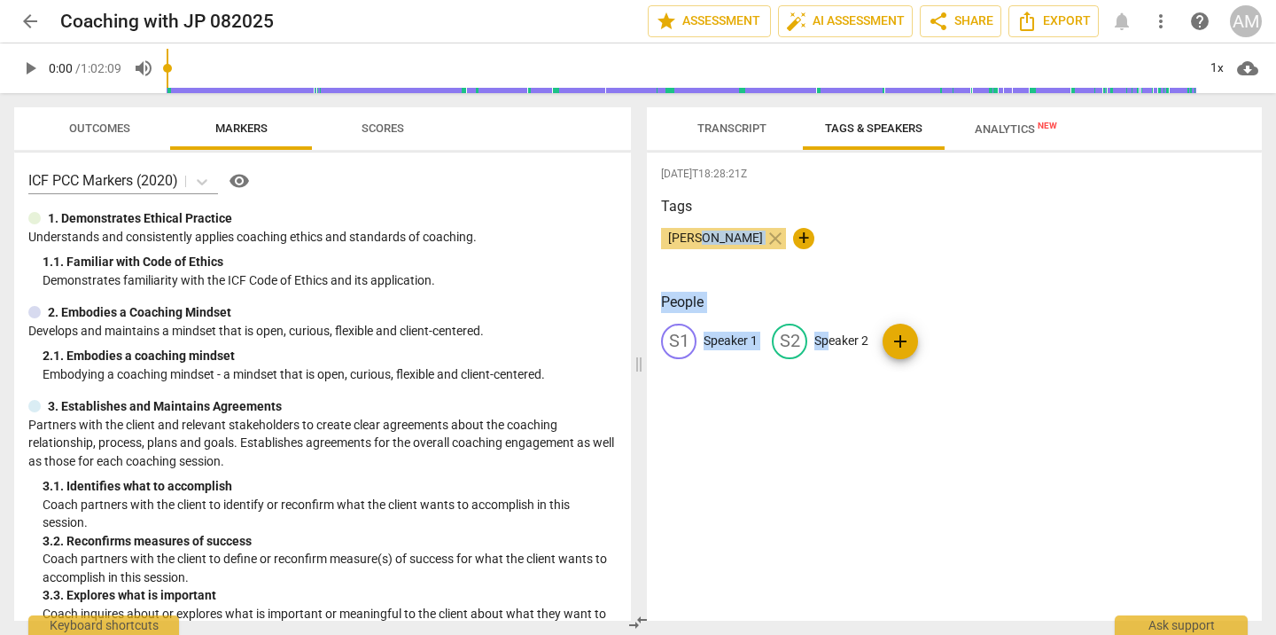
drag, startPoint x: 831, startPoint y: 346, endPoint x: 700, endPoint y: 237, distance: 170.6
click at [700, 237] on div "2025-08-20T18:28:21Z Tags Ashley Mudd close + People S1 Speaker 1 S2 Speaker 2 …" at bounding box center [954, 386] width 615 height 468
click at [826, 461] on div "2025-08-20T18:28:21Z Tags Ashley Mudd close + People S1 Speaker 1 S2 Speaker 2 …" at bounding box center [954, 386] width 615 height 468
click at [789, 339] on span "edit" at bounding box center [789, 341] width 21 height 21
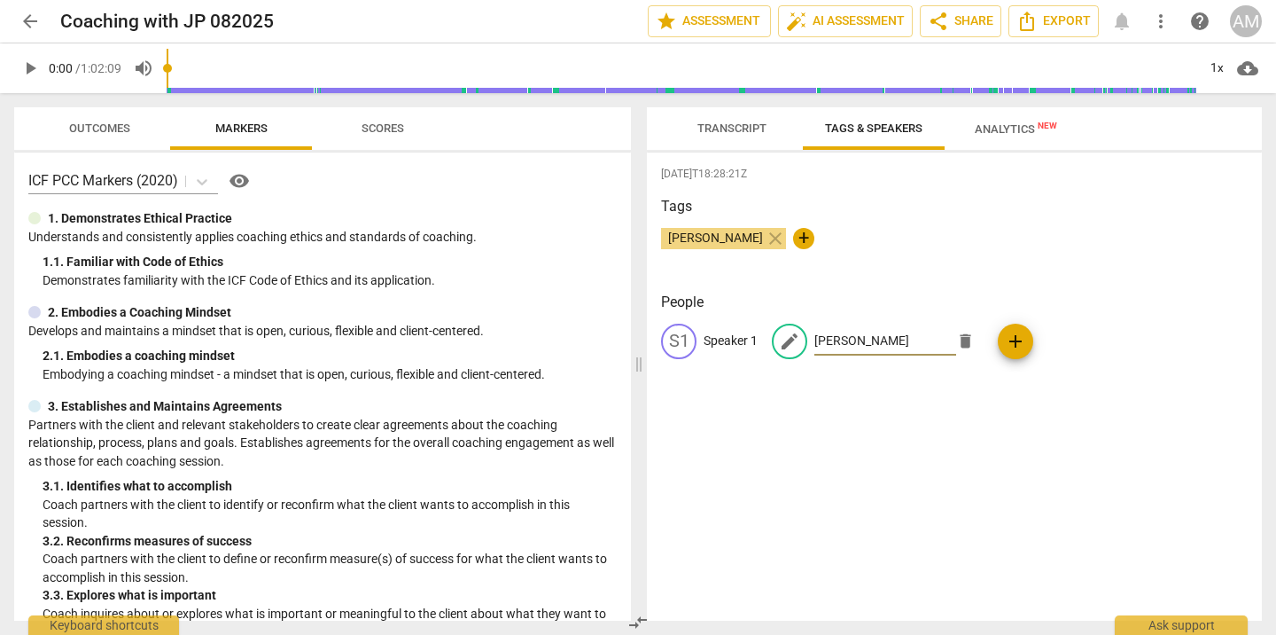
type input "Ashley"
click at [877, 412] on div "2025-08-20T18:28:21Z Tags Ashley Mudd close + People S1 Speaker 1 edit Ashley d…" at bounding box center [954, 386] width 615 height 468
click at [686, 340] on span "edit" at bounding box center [678, 341] width 21 height 21
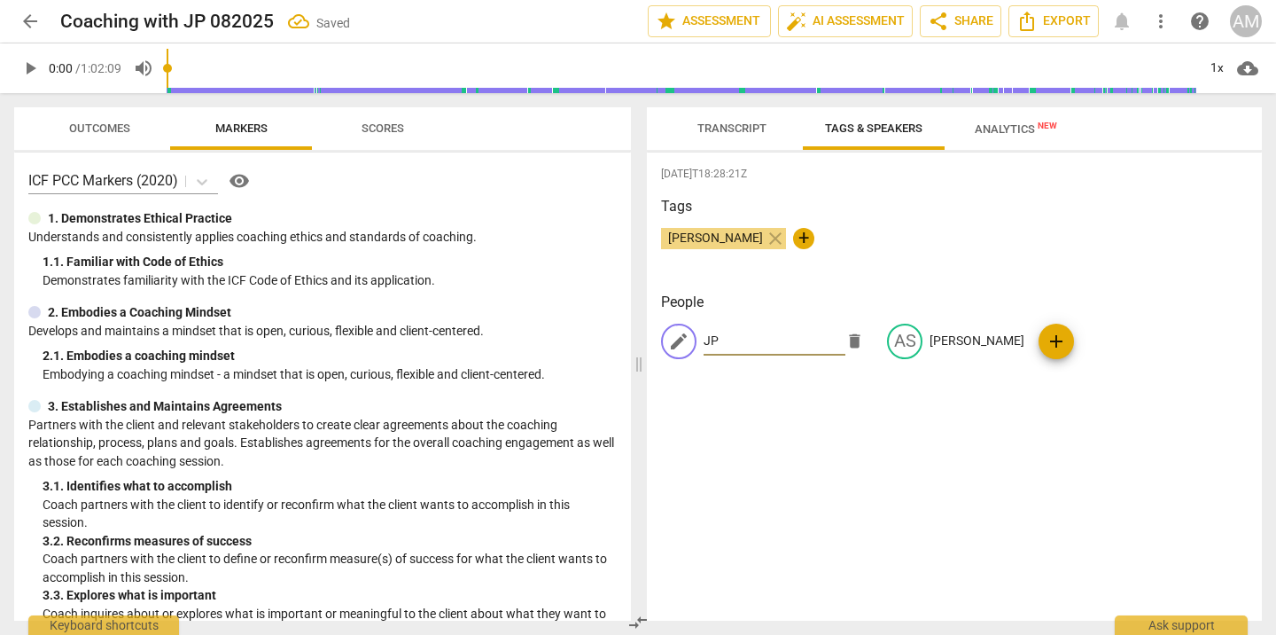
type input "JP"
click at [900, 438] on div "2025-08-20T18:28:21Z Tags Ashley Mudd close + People edit JP delete AS Ashley a…" at bounding box center [954, 386] width 615 height 468
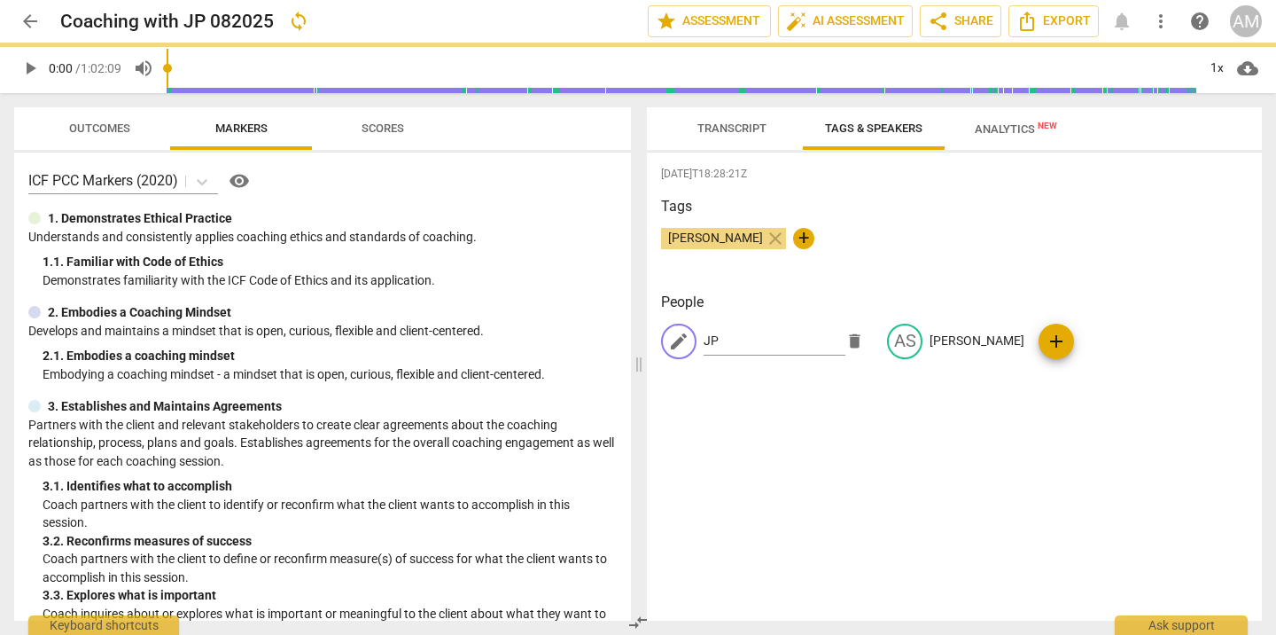
click at [749, 124] on span "Transcript" at bounding box center [732, 127] width 69 height 13
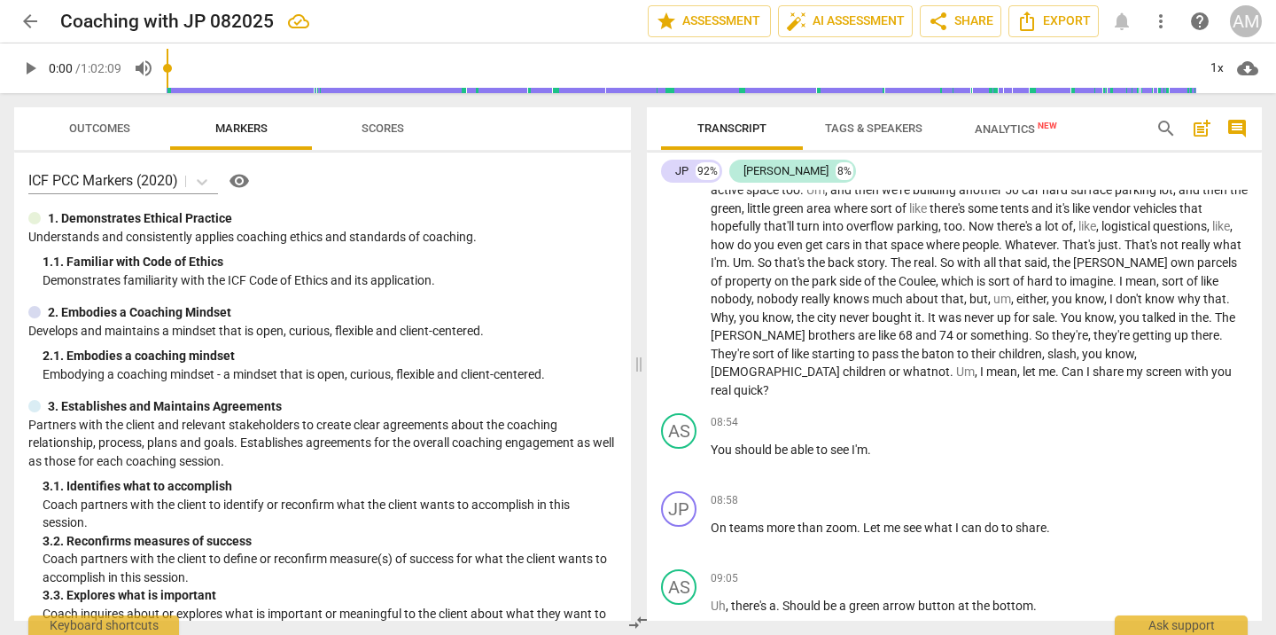
scroll to position [1783, 0]
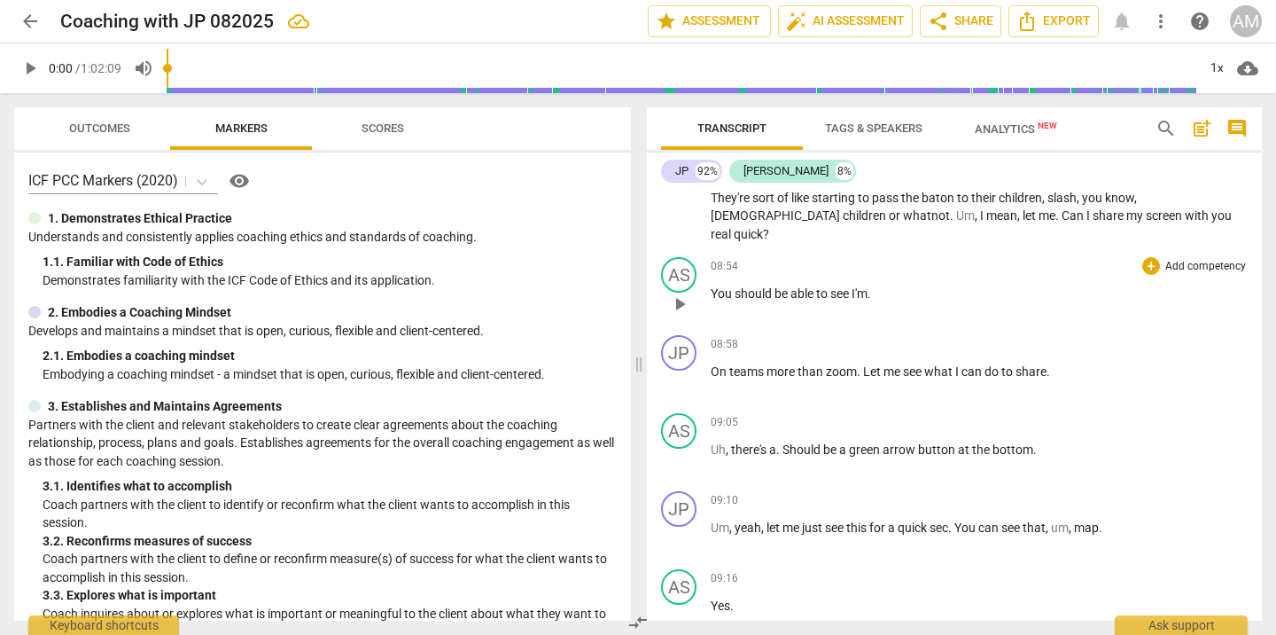
click at [759, 300] on span "should" at bounding box center [755, 293] width 40 height 14
click at [826, 300] on span "to" at bounding box center [823, 293] width 14 height 14
drag, startPoint x: 869, startPoint y: 310, endPoint x: 833, endPoint y: 311, distance: 36.3
click at [833, 303] on p "You should be able to see I'm ." at bounding box center [979, 294] width 537 height 19
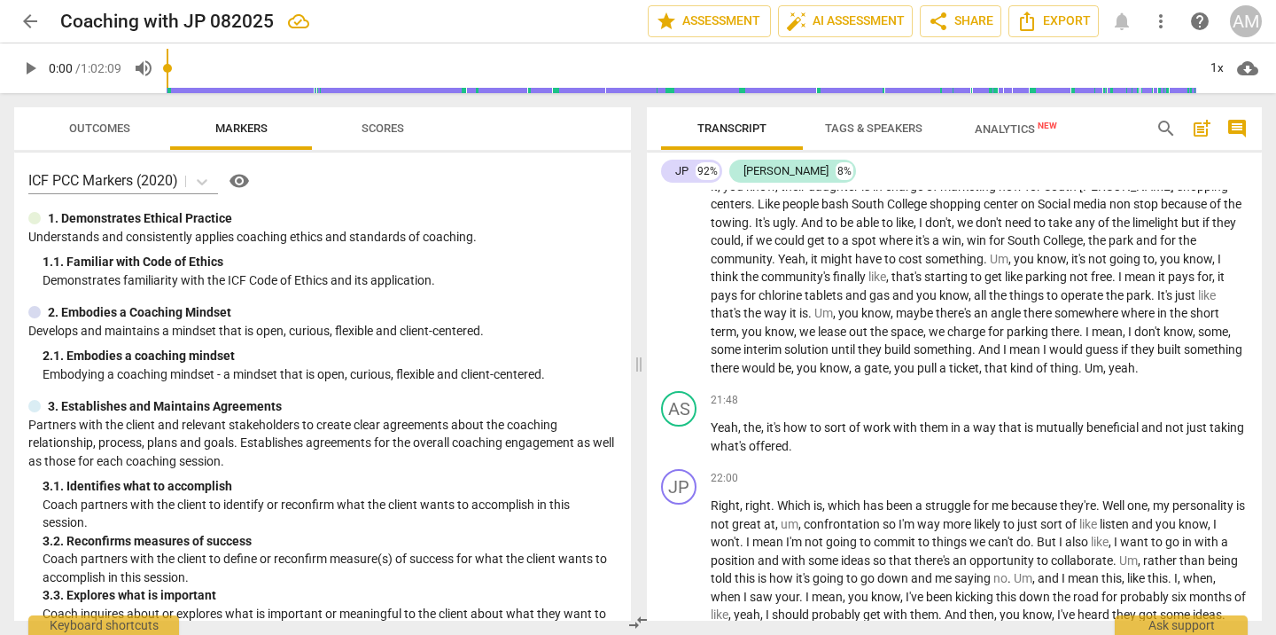
scroll to position [4848, 0]
